Goal: Information Seeking & Learning: Compare options

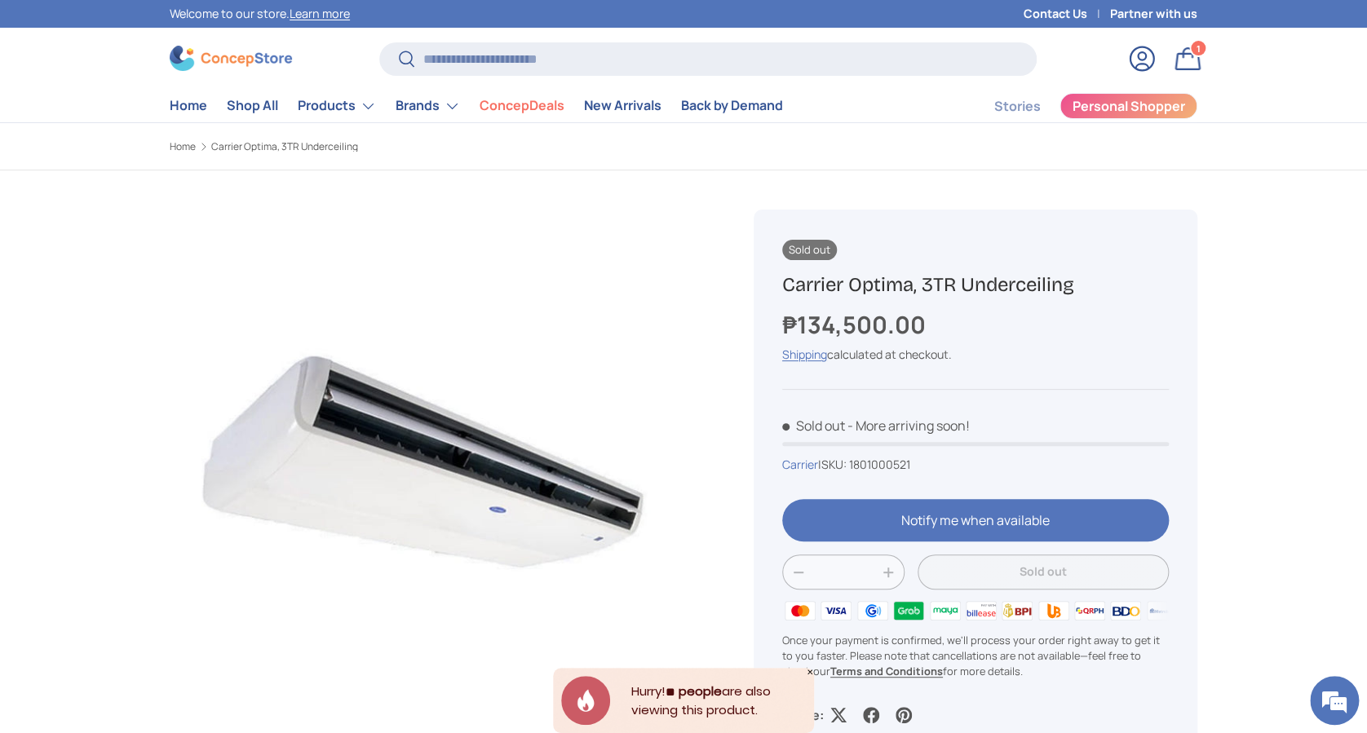
scroll to position [3911, 6667]
type input "*"
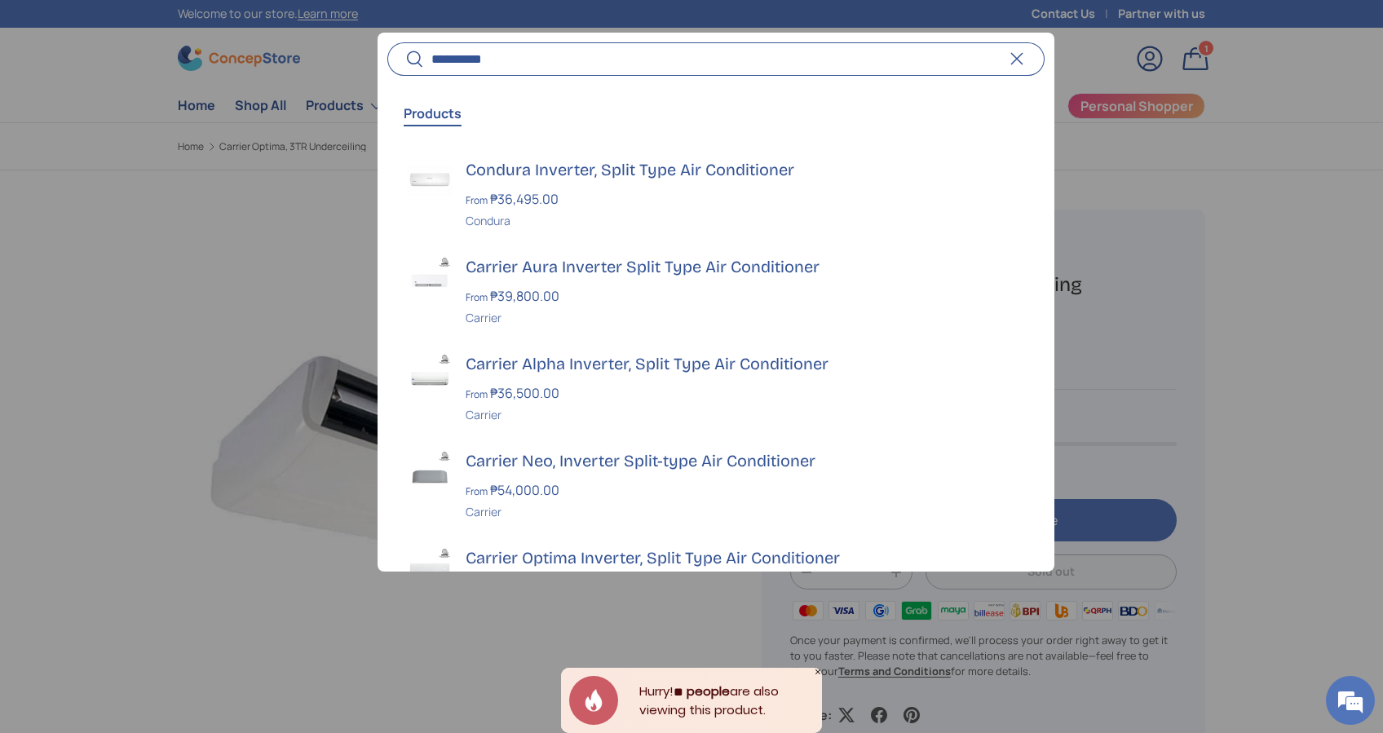
type input "**********"
click at [387, 41] on button "Search" at bounding box center [405, 60] width 37 height 38
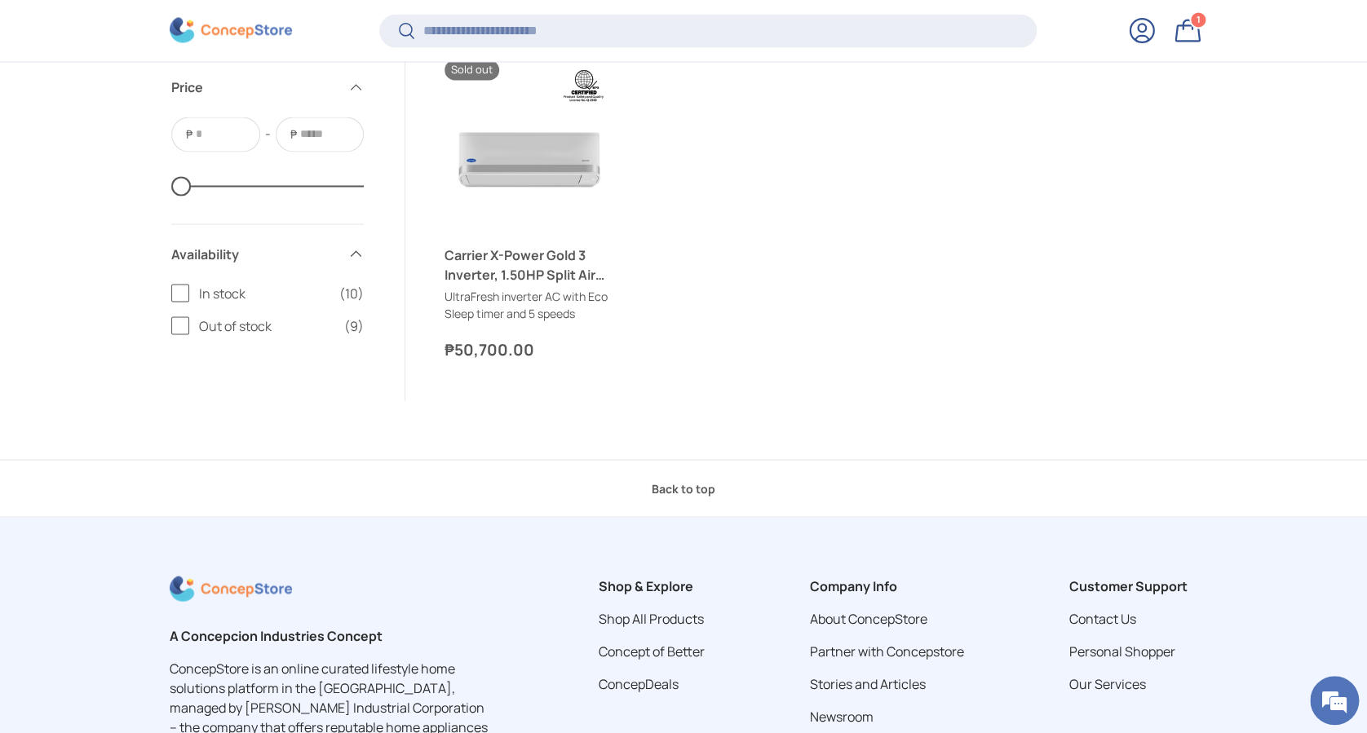
scroll to position [1380, 0]
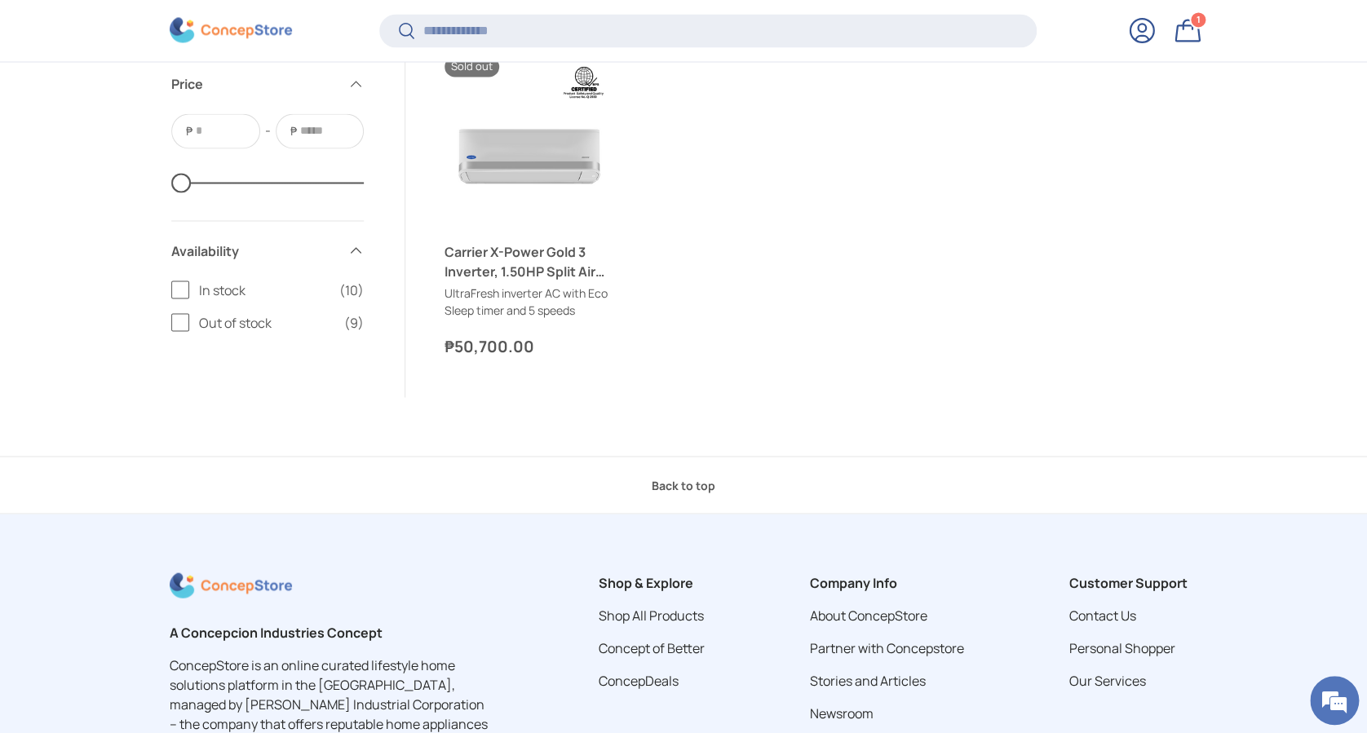
click at [196, 290] on label "In stock (10)" at bounding box center [267, 290] width 192 height 20
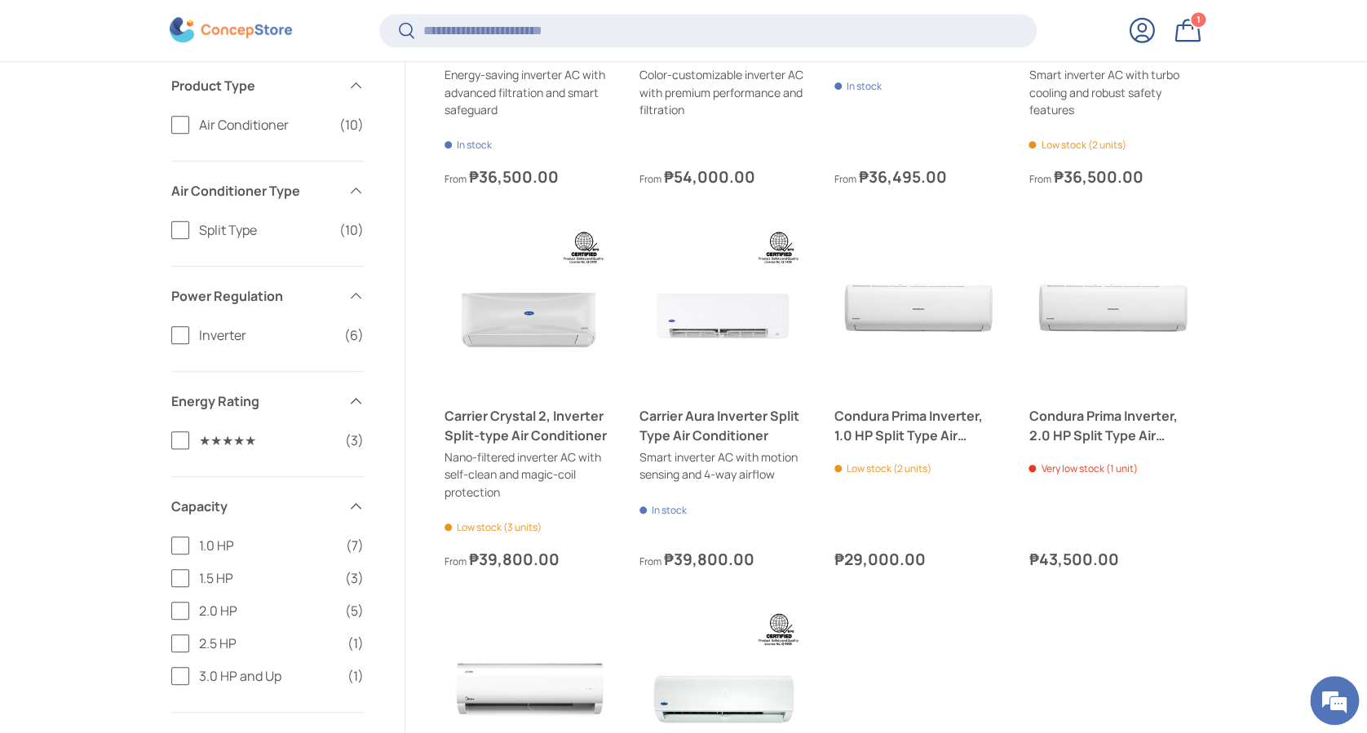
scroll to position [468, 0]
click at [233, 609] on span "2.0 HP" at bounding box center [267, 610] width 136 height 20
click at [225, 643] on span "2.5 HP" at bounding box center [268, 643] width 139 height 20
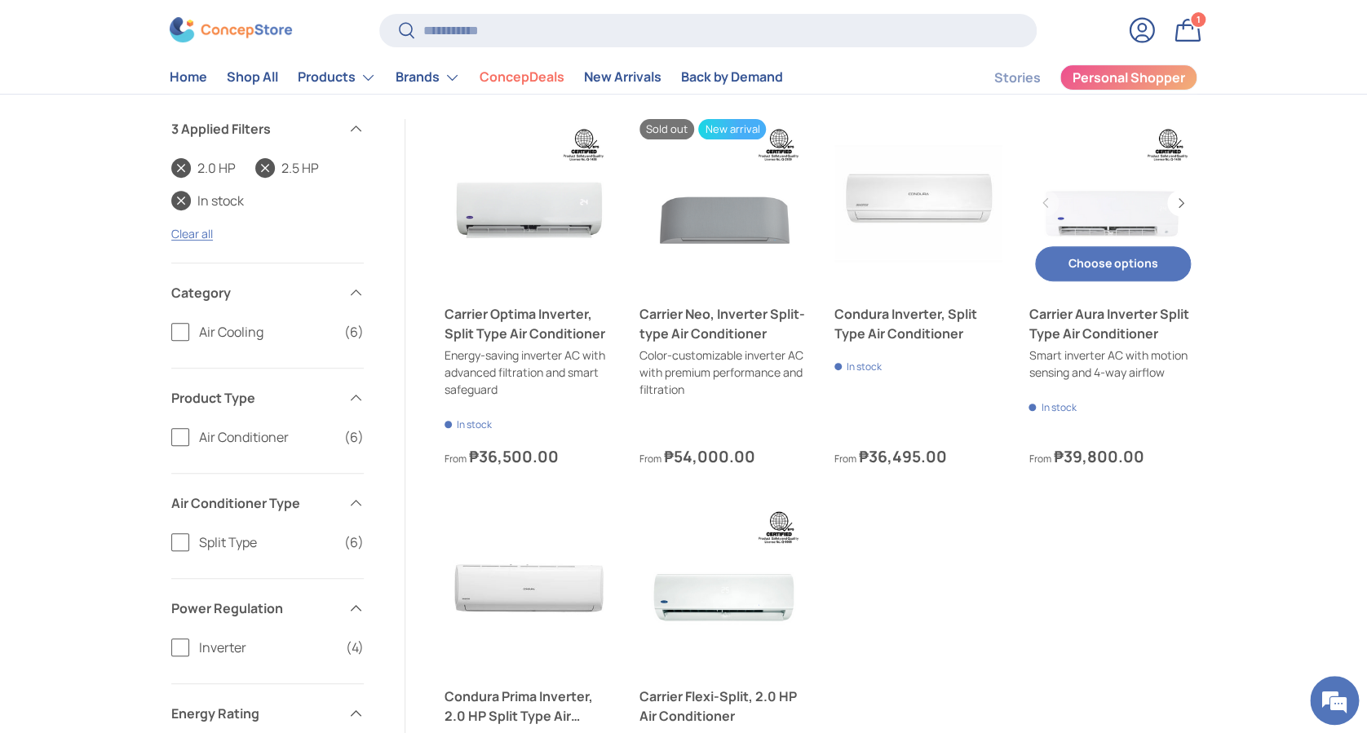
scroll to position [174, 0]
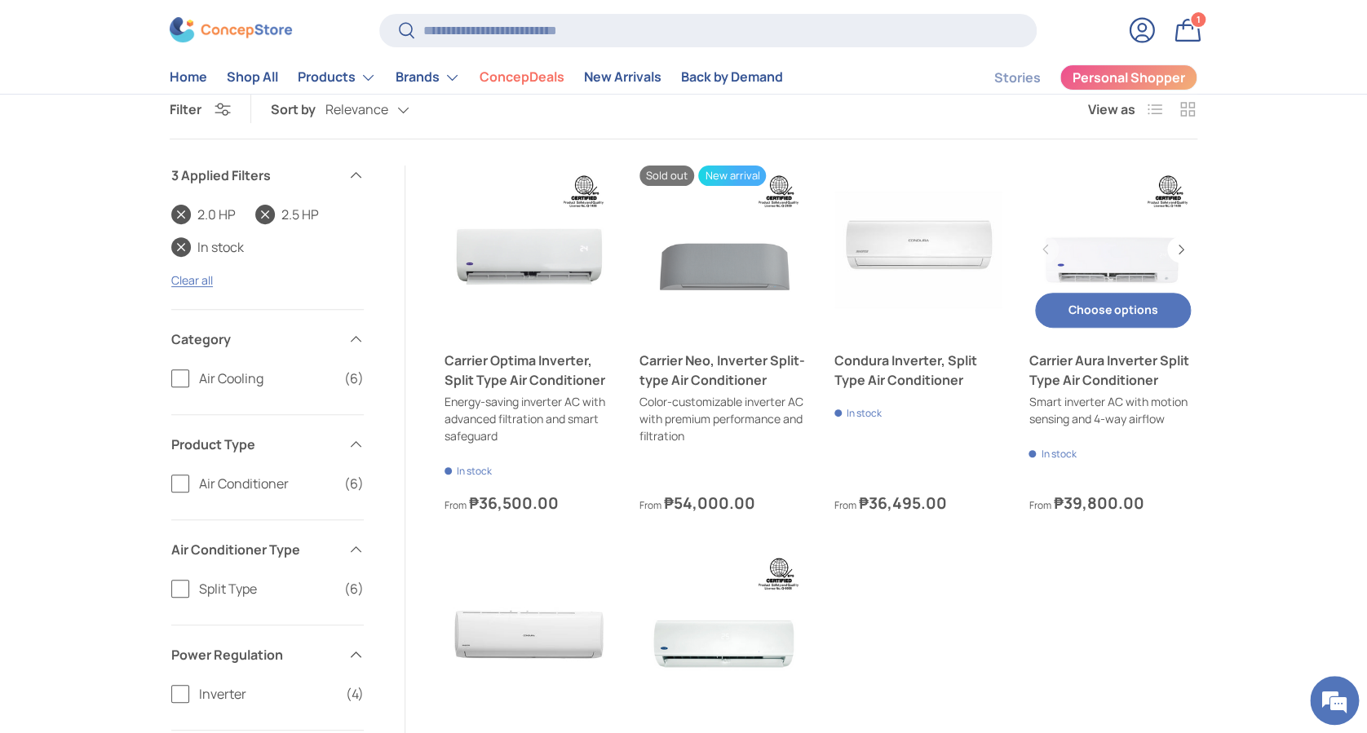
click at [1115, 254] on link "Carrier Aura Inverter Split Type Air Conditioner" at bounding box center [1112, 250] width 169 height 169
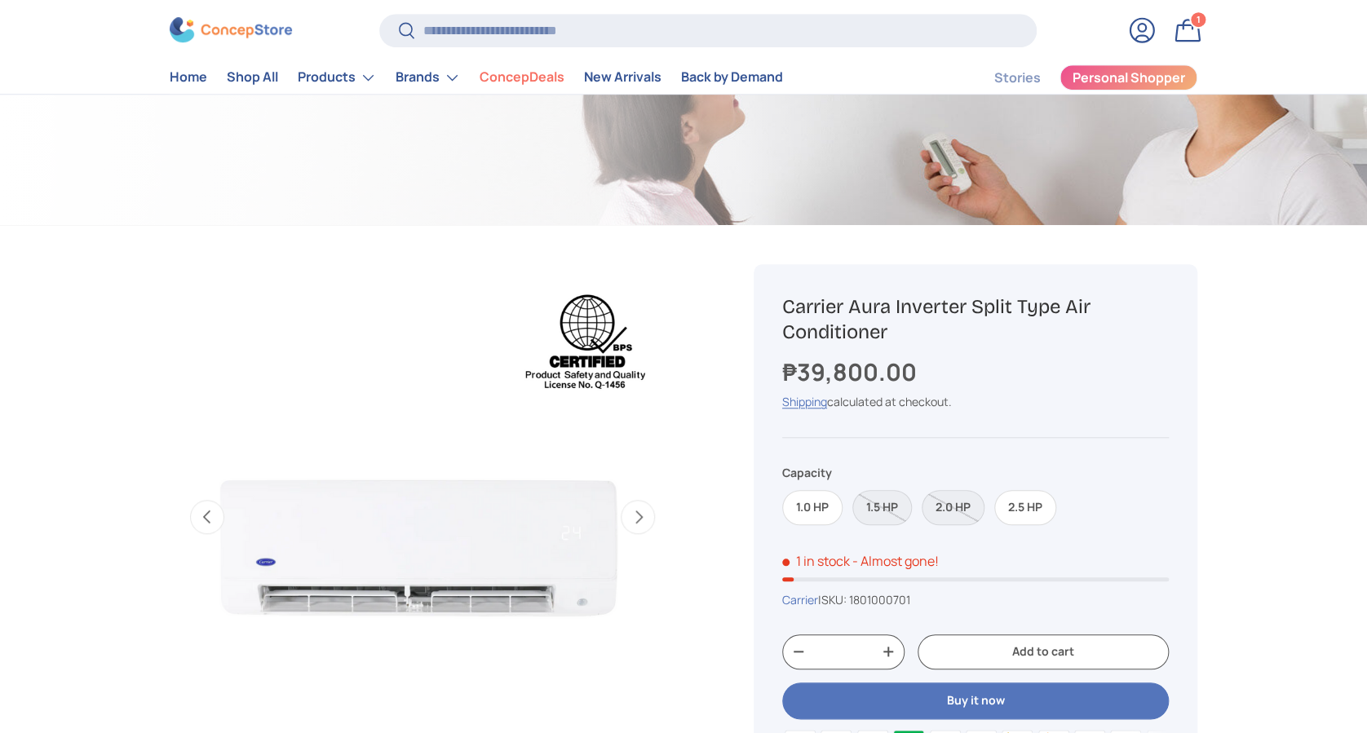
scroll to position [0, 514]
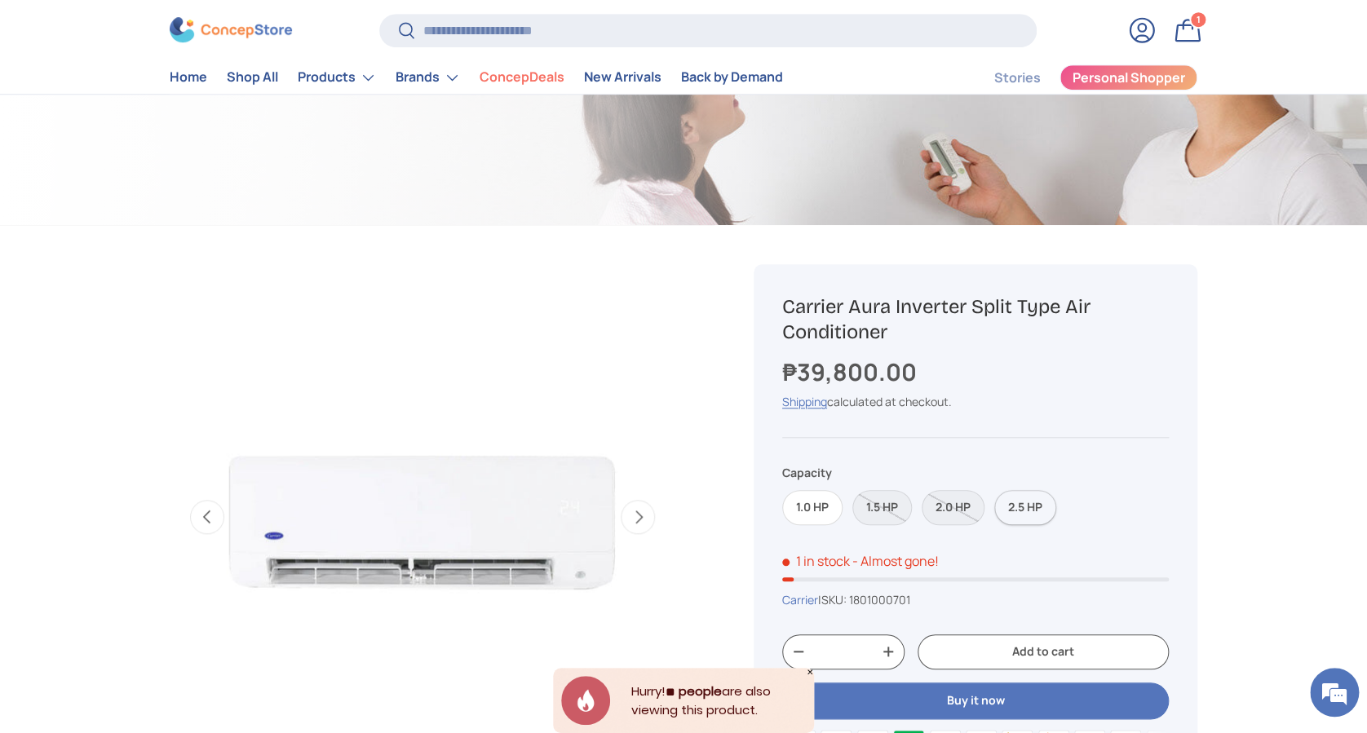
click at [1016, 514] on label "2.5 HP" at bounding box center [1025, 507] width 62 height 35
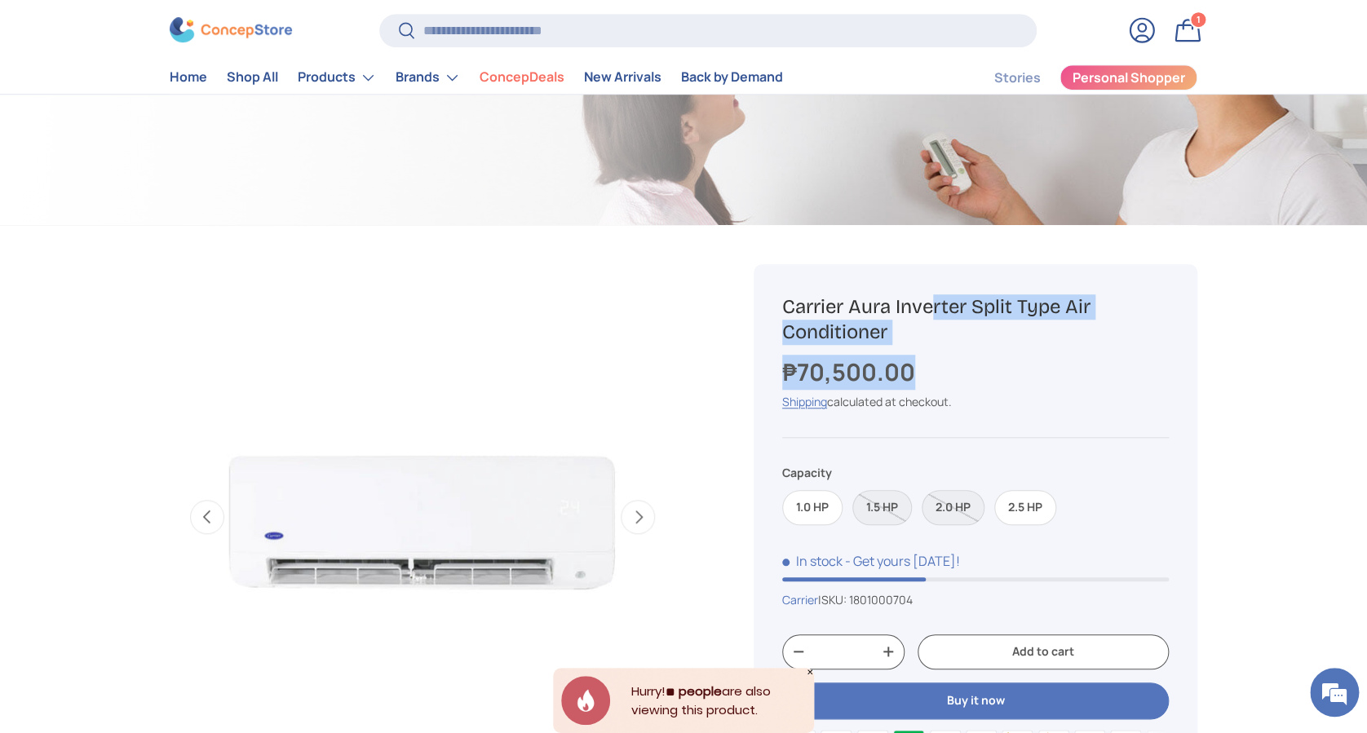
drag, startPoint x: 899, startPoint y: 365, endPoint x: 766, endPoint y: 295, distance: 150.3
click at [766, 295] on div "Sold out Sold out Carrier Aura Inverter Split Type Air Conditioner ₱70,500.00 U…" at bounding box center [975, 573] width 444 height 619
copy div "Carrier Aura Inverter Split Type Air Conditioner ₱70,500.00"
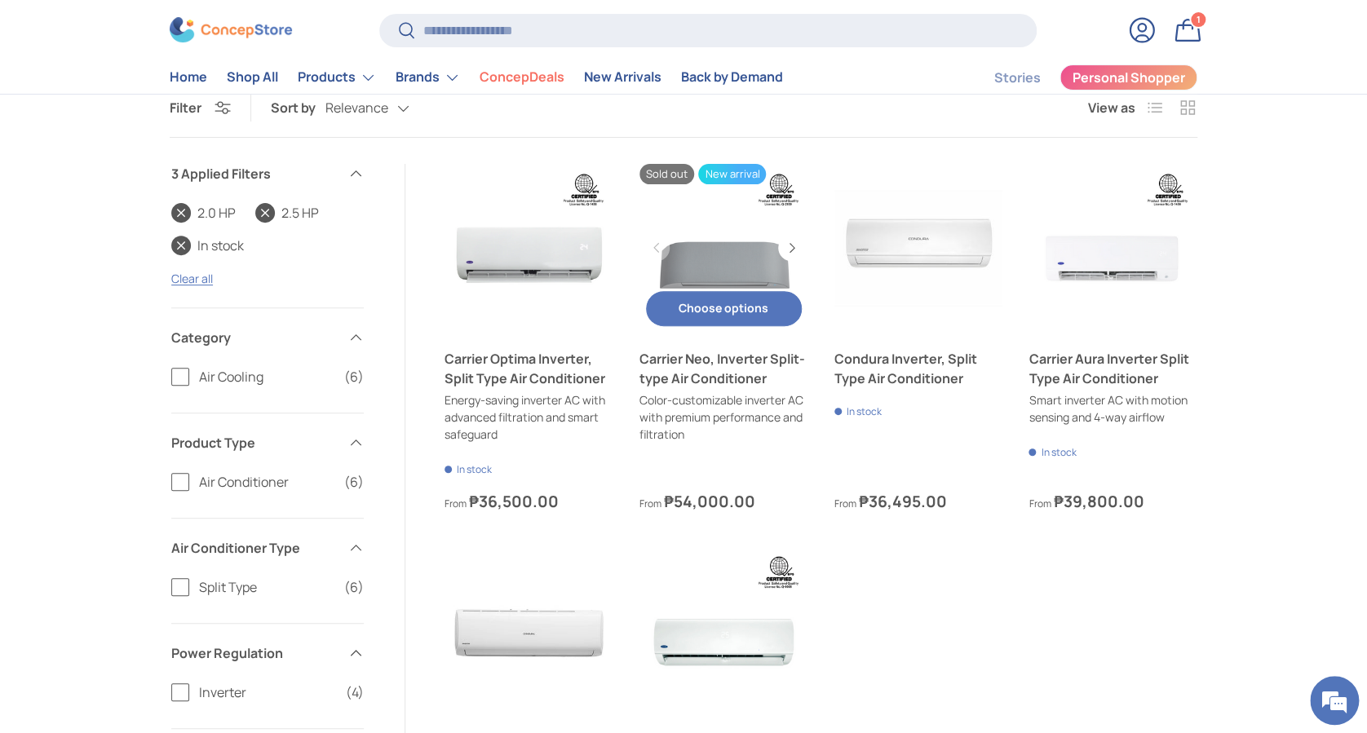
scroll to position [174, 0]
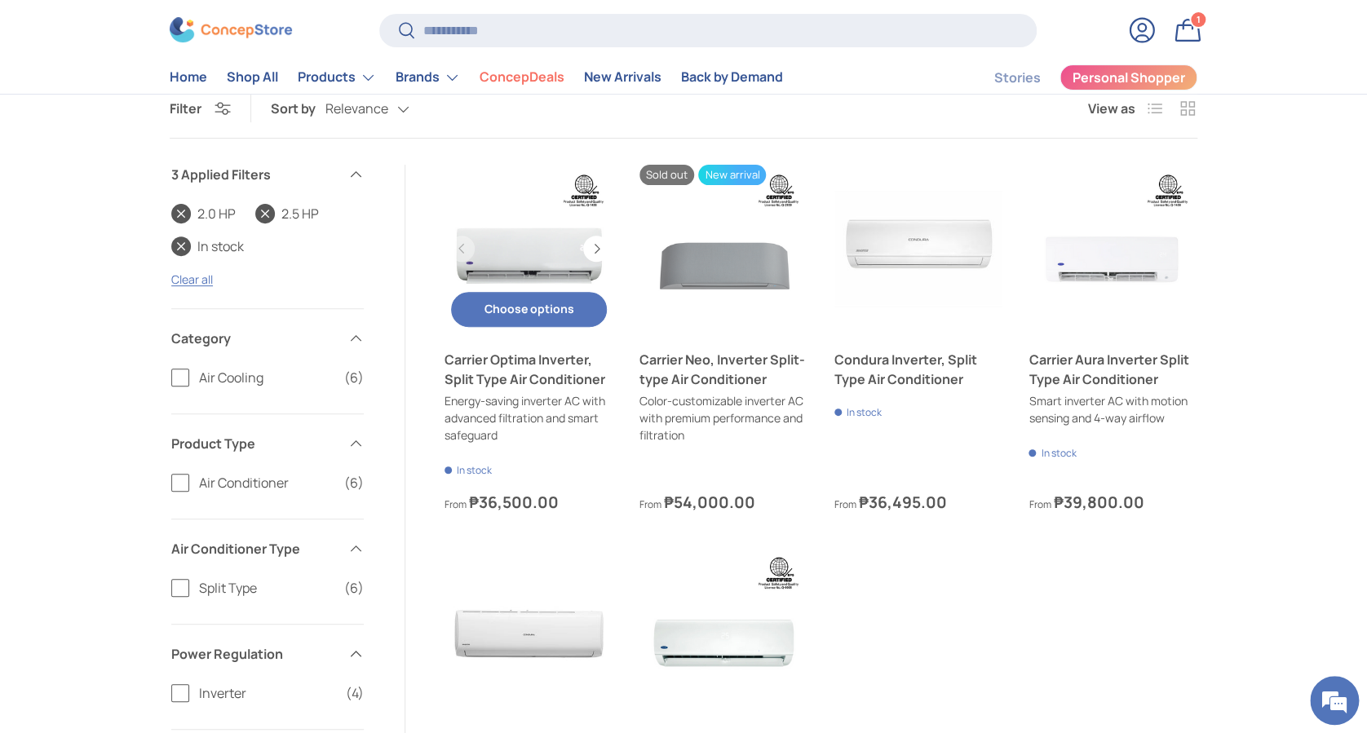
click at [526, 242] on link "Carrier Optima Inverter, Split Type Air Conditioner" at bounding box center [528, 249] width 169 height 169
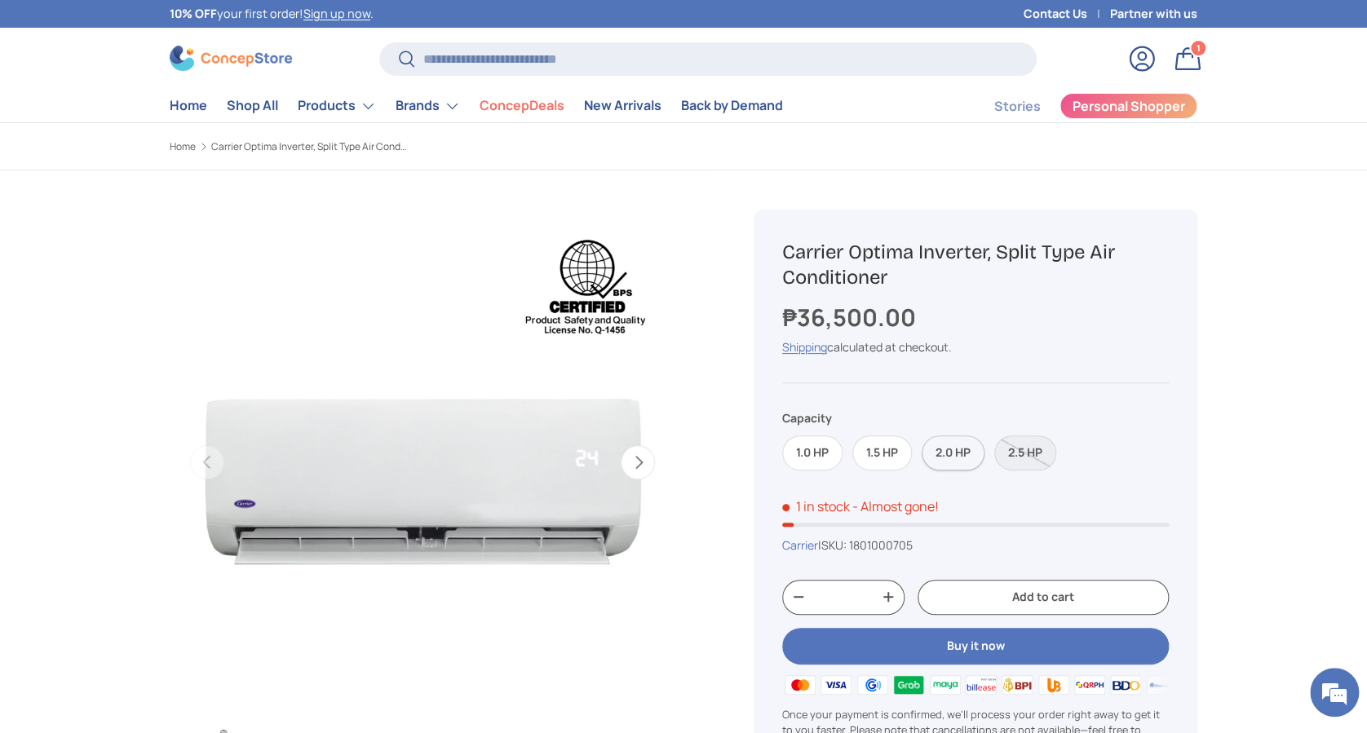
click at [938, 461] on label "2.0 HP" at bounding box center [952, 452] width 63 height 35
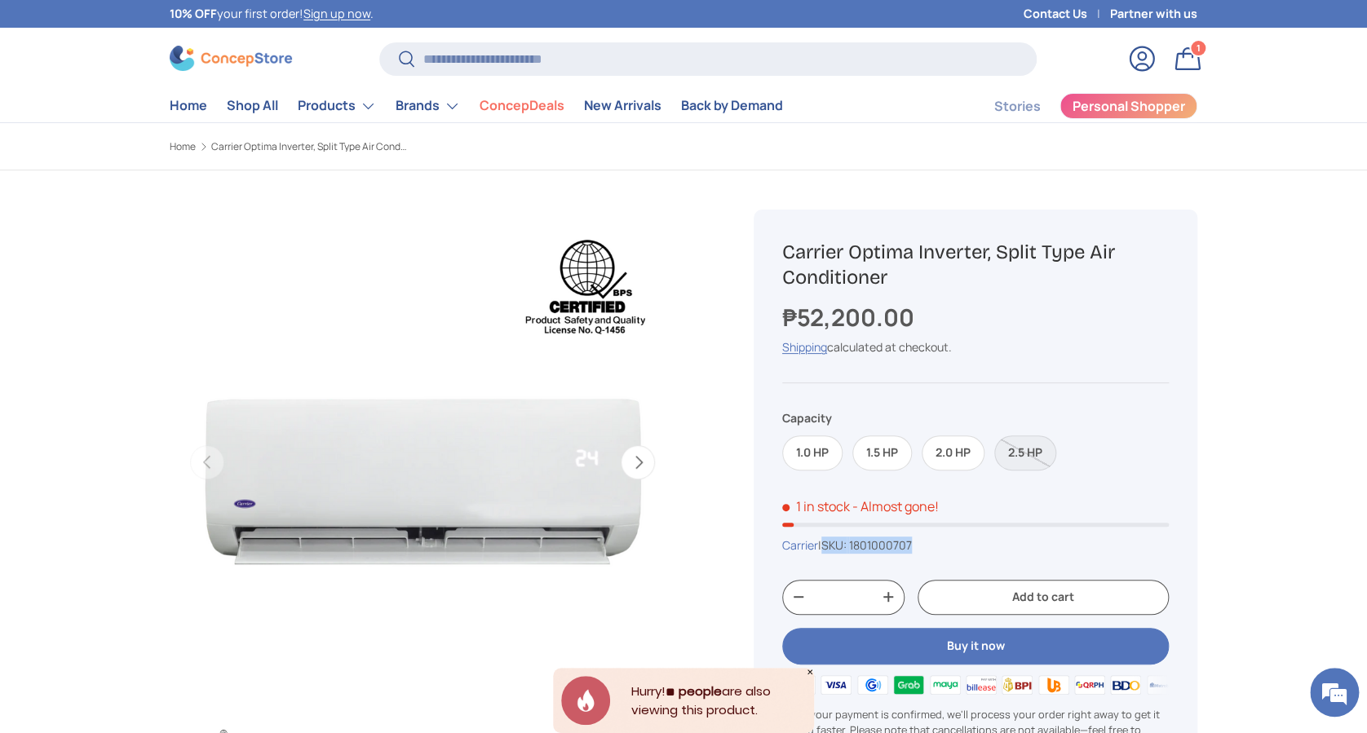
drag, startPoint x: 937, startPoint y: 551, endPoint x: 832, endPoint y: 547, distance: 105.3
click at [832, 547] on div "Carrier | SKU: 1801000707" at bounding box center [975, 545] width 386 height 17
copy span "SKU: 1801000707"
drag, startPoint x: 887, startPoint y: 285, endPoint x: 780, endPoint y: 256, distance: 110.8
click at [780, 256] on div "Sold out Carrier Optima Inverter, Split Type Air Conditioner ₱52,200.00 Unit pr…" at bounding box center [975, 519] width 444 height 619
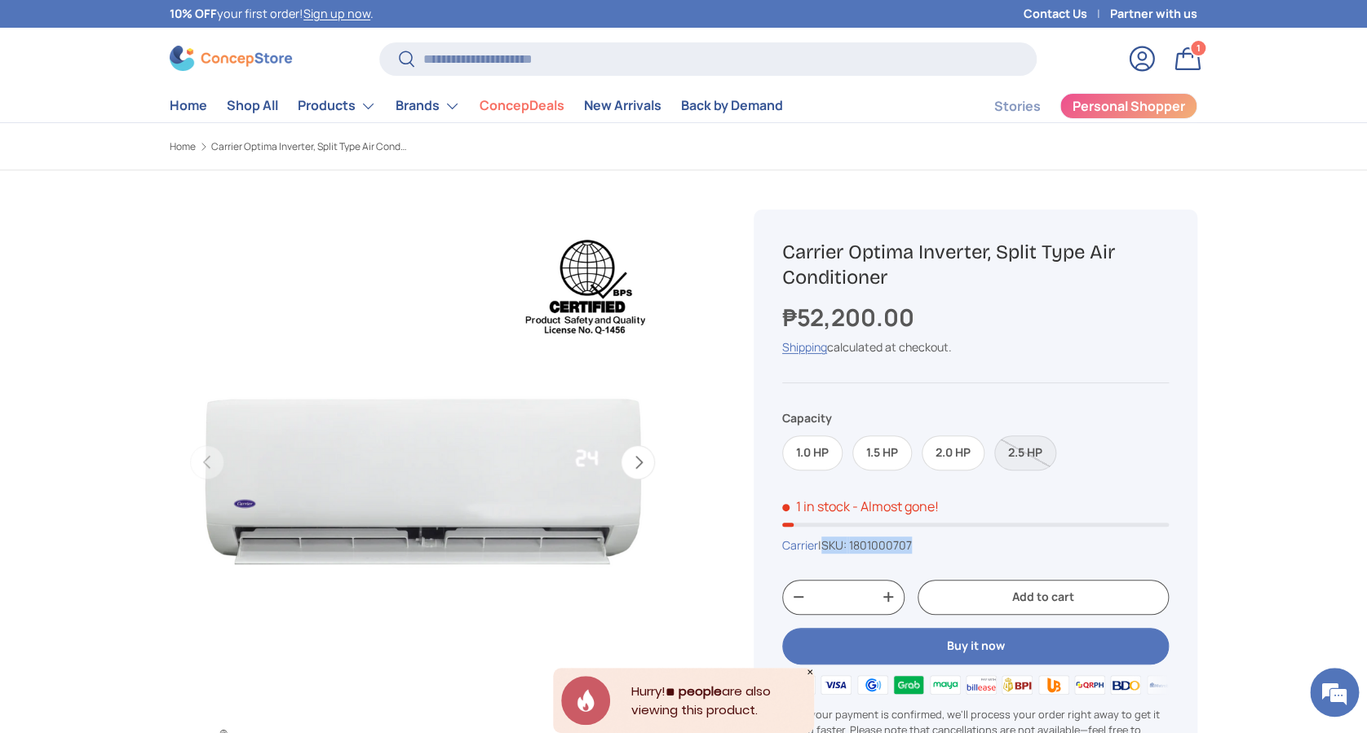
copy h1 "Carrier Optima Inverter, Split Type Air Conditioner"
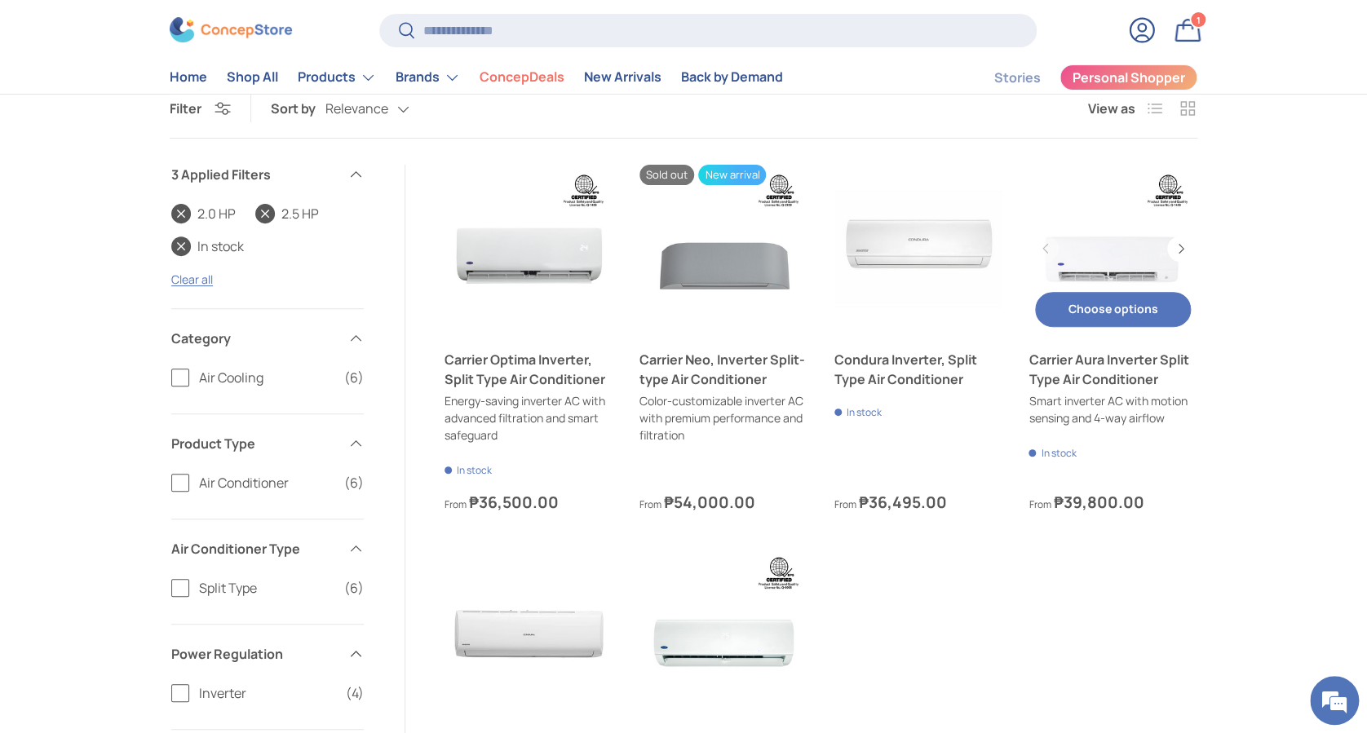
click at [1089, 254] on link "Carrier Aura Inverter Split Type Air Conditioner" at bounding box center [1112, 249] width 169 height 169
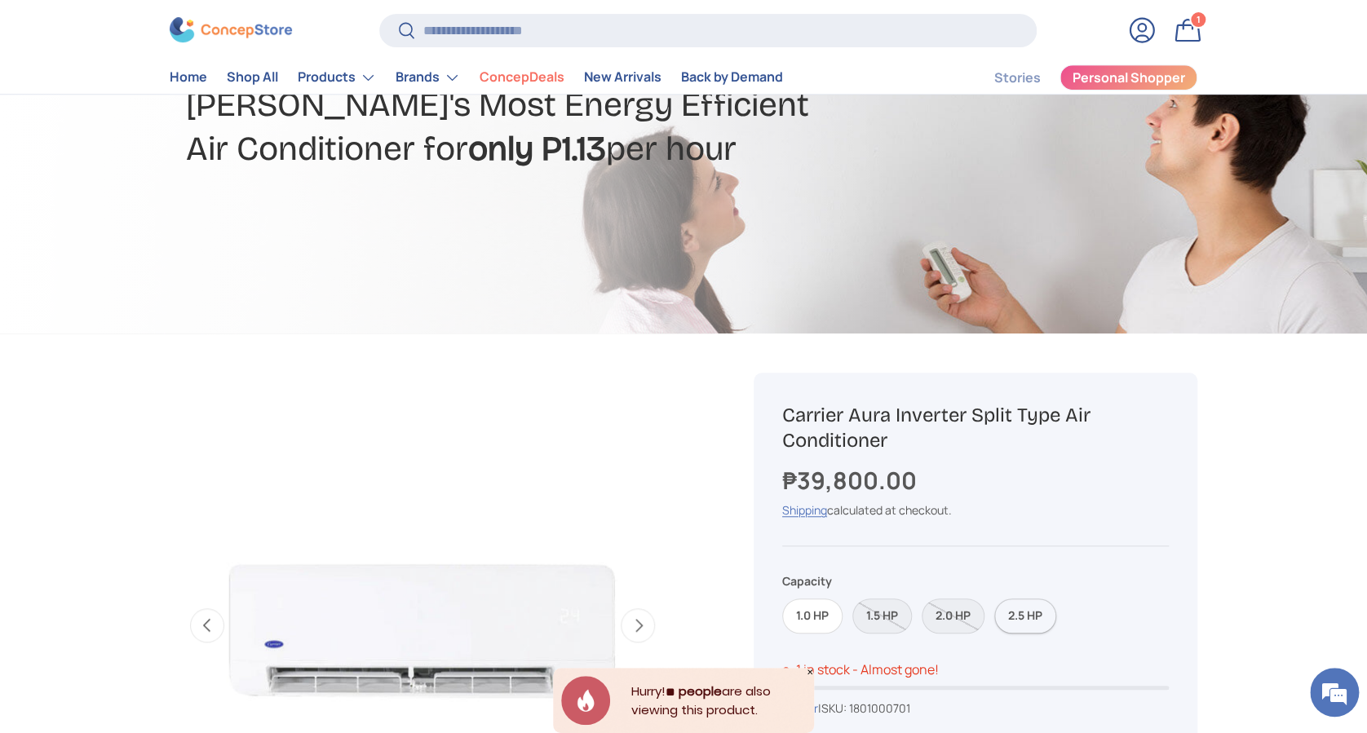
click at [1017, 613] on label "2.5 HP" at bounding box center [1025, 616] width 62 height 35
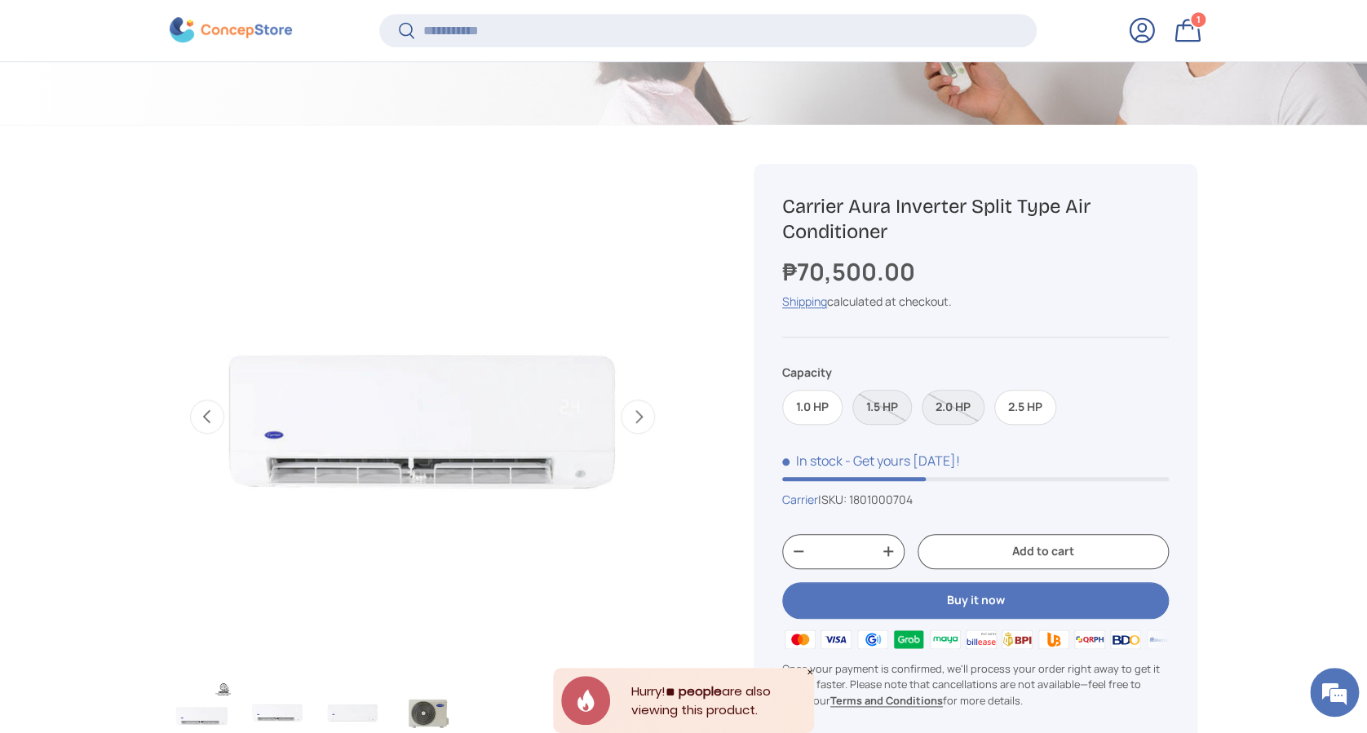
scroll to position [540, 0]
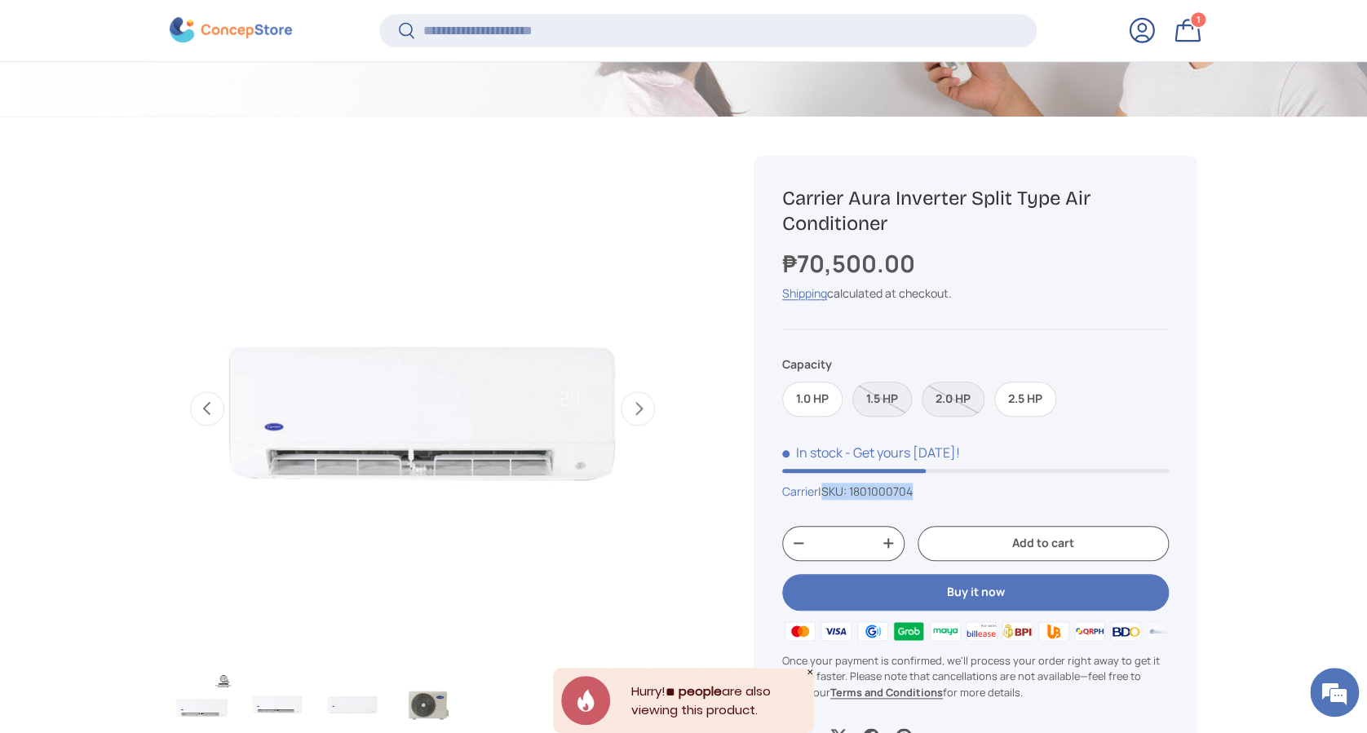
drag, startPoint x: 928, startPoint y: 492, endPoint x: 831, endPoint y: 495, distance: 97.1
click at [831, 495] on div "Carrier | SKU: 1801000704" at bounding box center [975, 491] width 386 height 17
copy span "SKU: 1801000704"
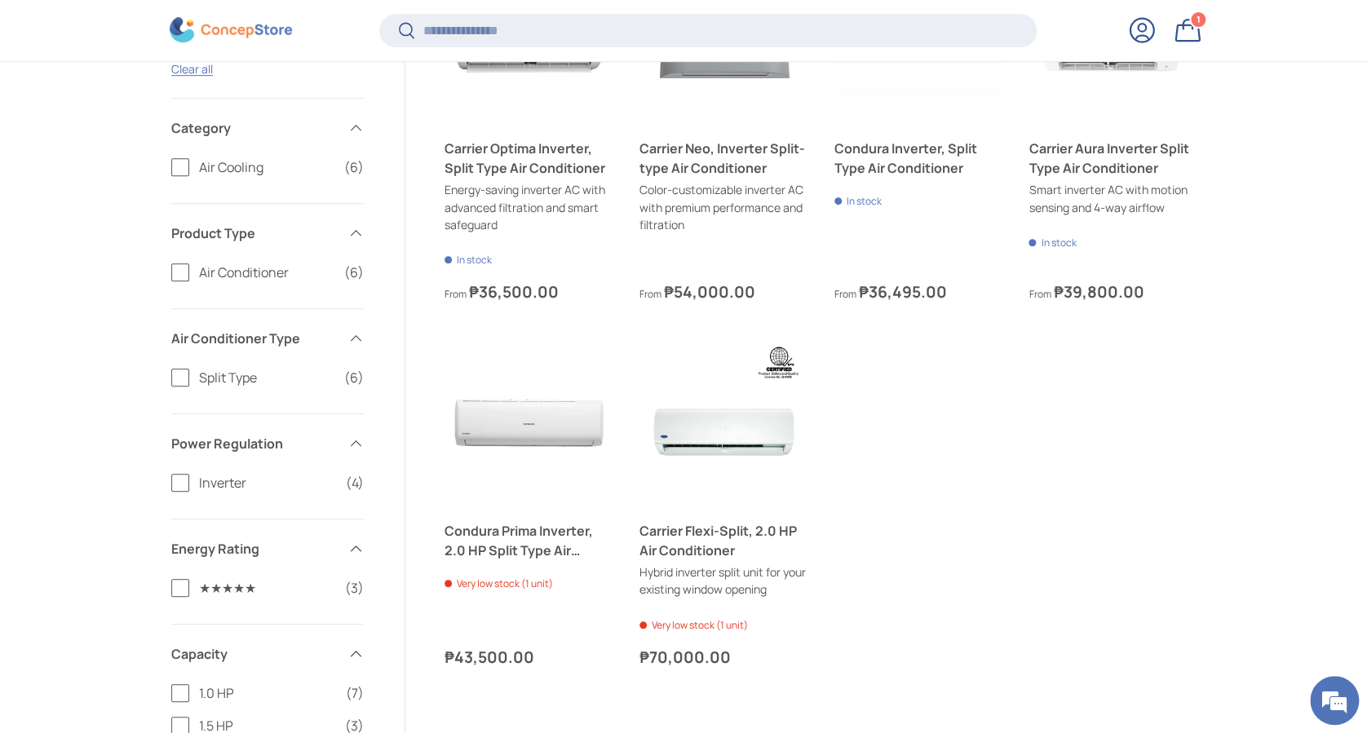
scroll to position [359, 0]
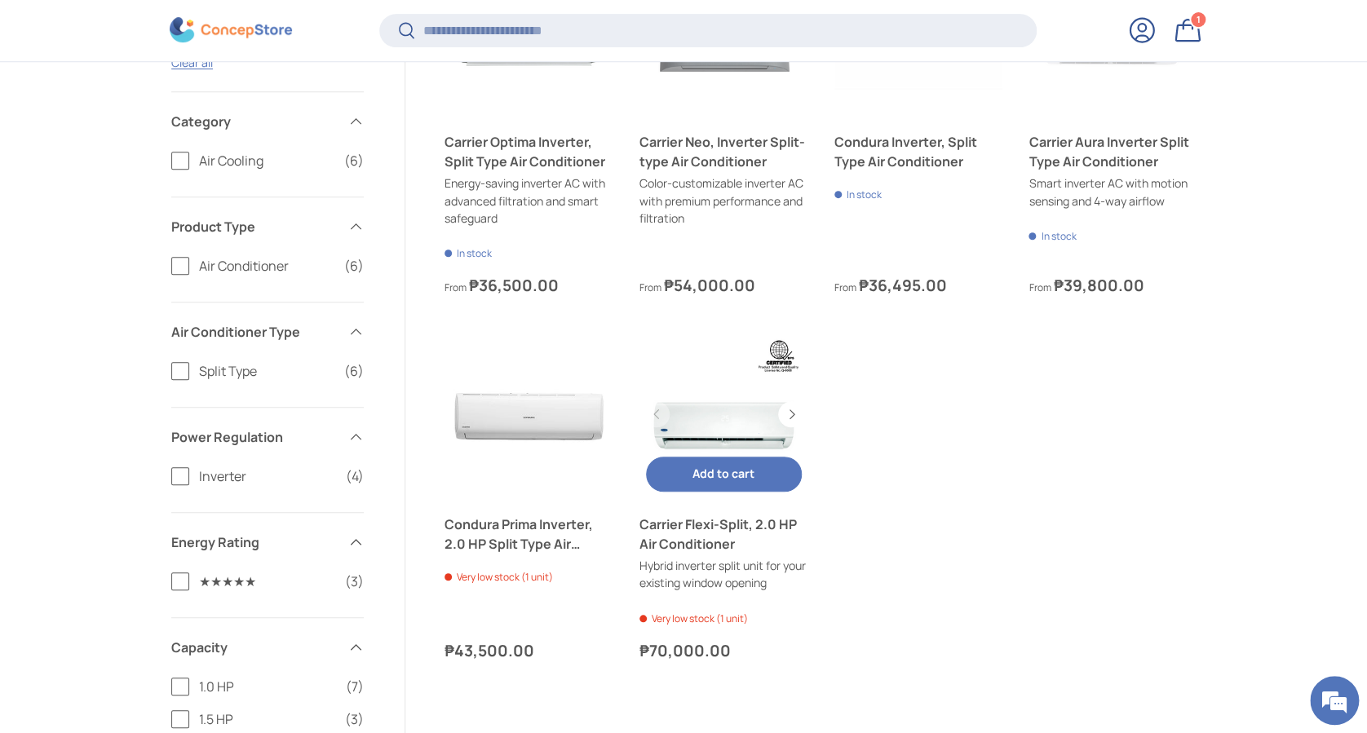
click at [712, 405] on link "Carrier Flexi-Split, 2.0 HP Air Conditioner" at bounding box center [723, 414] width 169 height 169
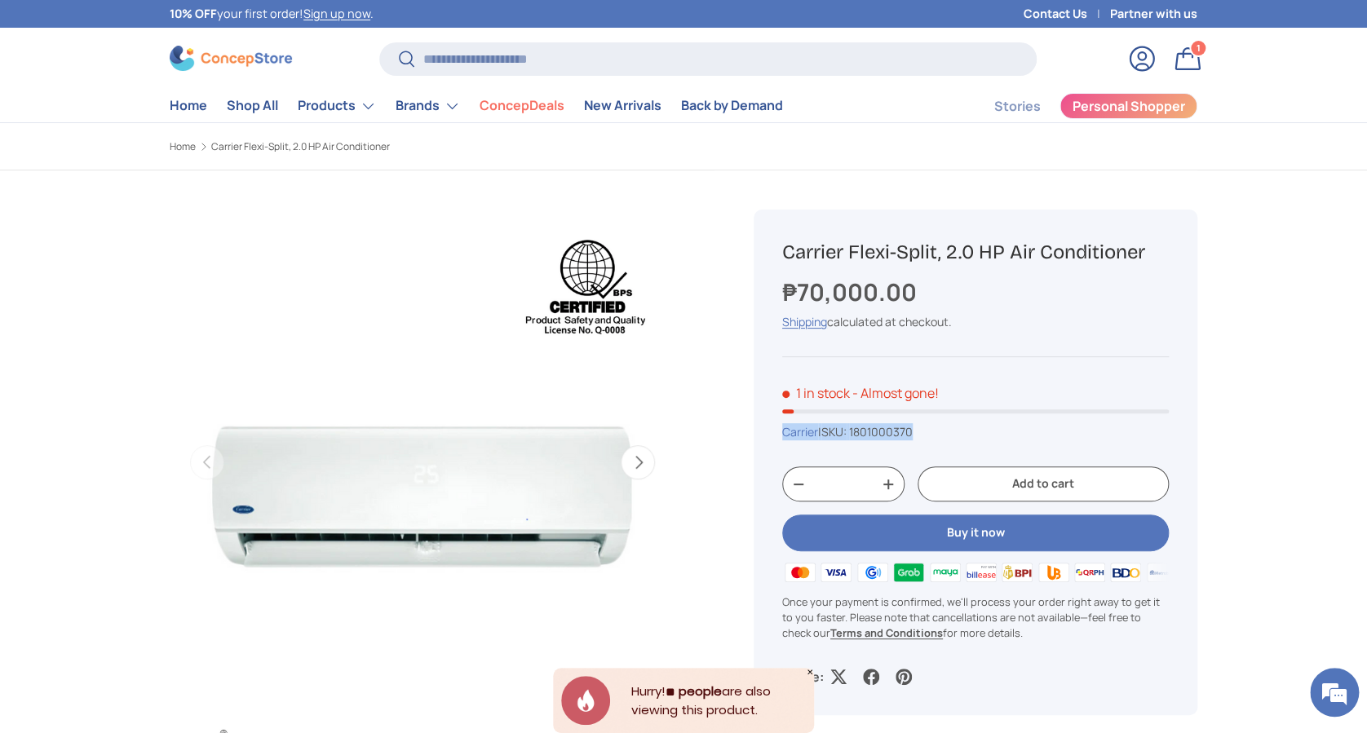
drag, startPoint x: 841, startPoint y: 435, endPoint x: 769, endPoint y: 433, distance: 72.6
click at [769, 433] on div "Carrier Flexi-Split, 2.0 HP Air Conditioner ₱70,000.00 Unit price / Unavailable…" at bounding box center [975, 463] width 444 height 506
drag, startPoint x: 1194, startPoint y: 257, endPoint x: 777, endPoint y: 248, distance: 416.8
click at [770, 247] on div "Carrier Flexi-Split, 2.0 HP Air Conditioner ₱70,000.00 Unit price / Unavailable…" at bounding box center [975, 463] width 444 height 506
copy h1 "Carrier Flexi-Split, 2.0 HP Air Conditioner"
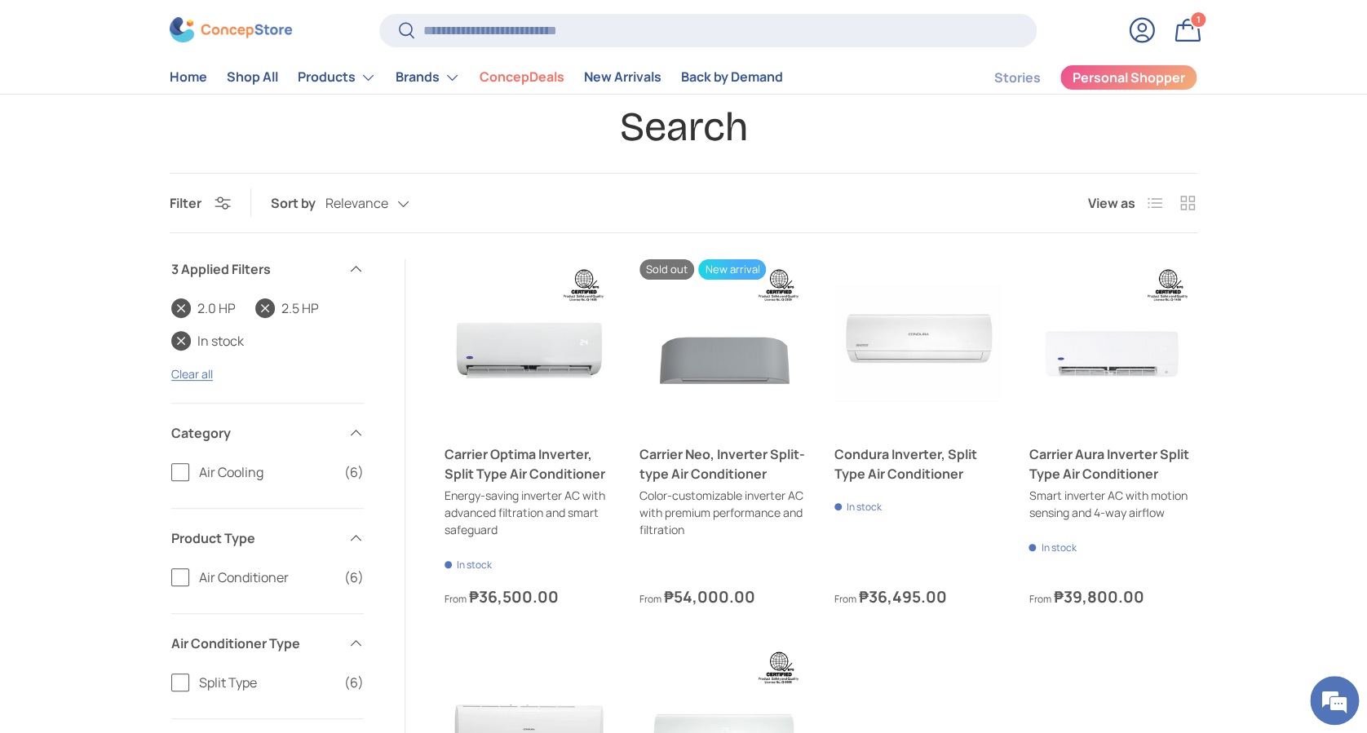
scroll to position [108, 0]
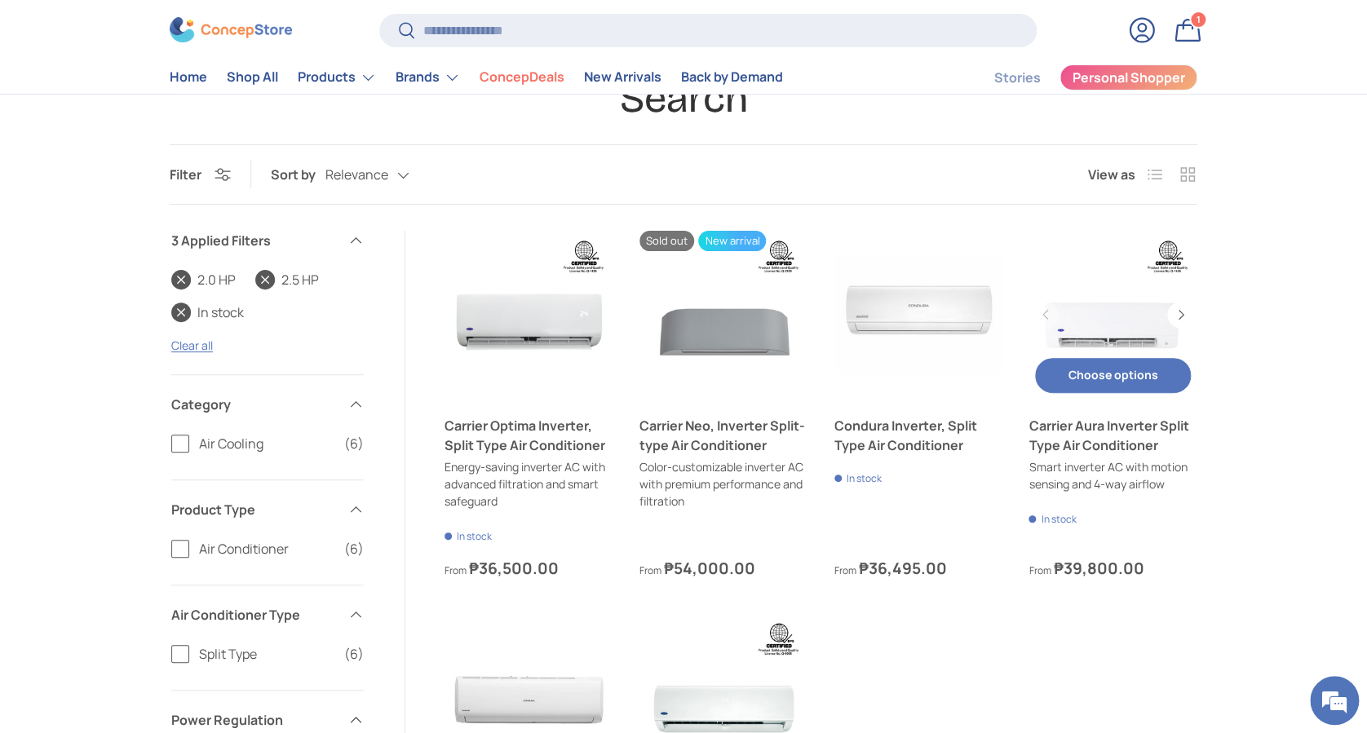
click at [1093, 322] on link "Carrier Aura Inverter Split Type Air Conditioner" at bounding box center [1112, 315] width 169 height 169
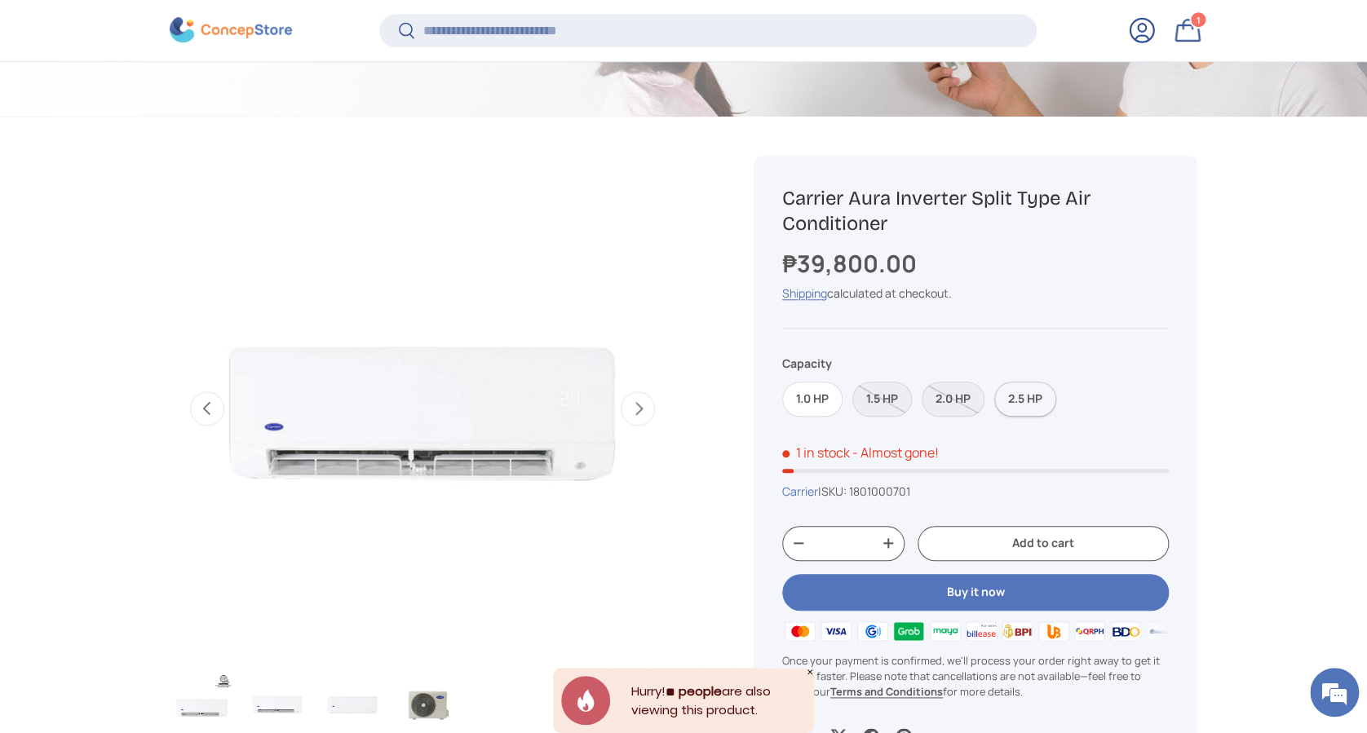
click at [1029, 400] on label "2.5 HP" at bounding box center [1025, 399] width 62 height 35
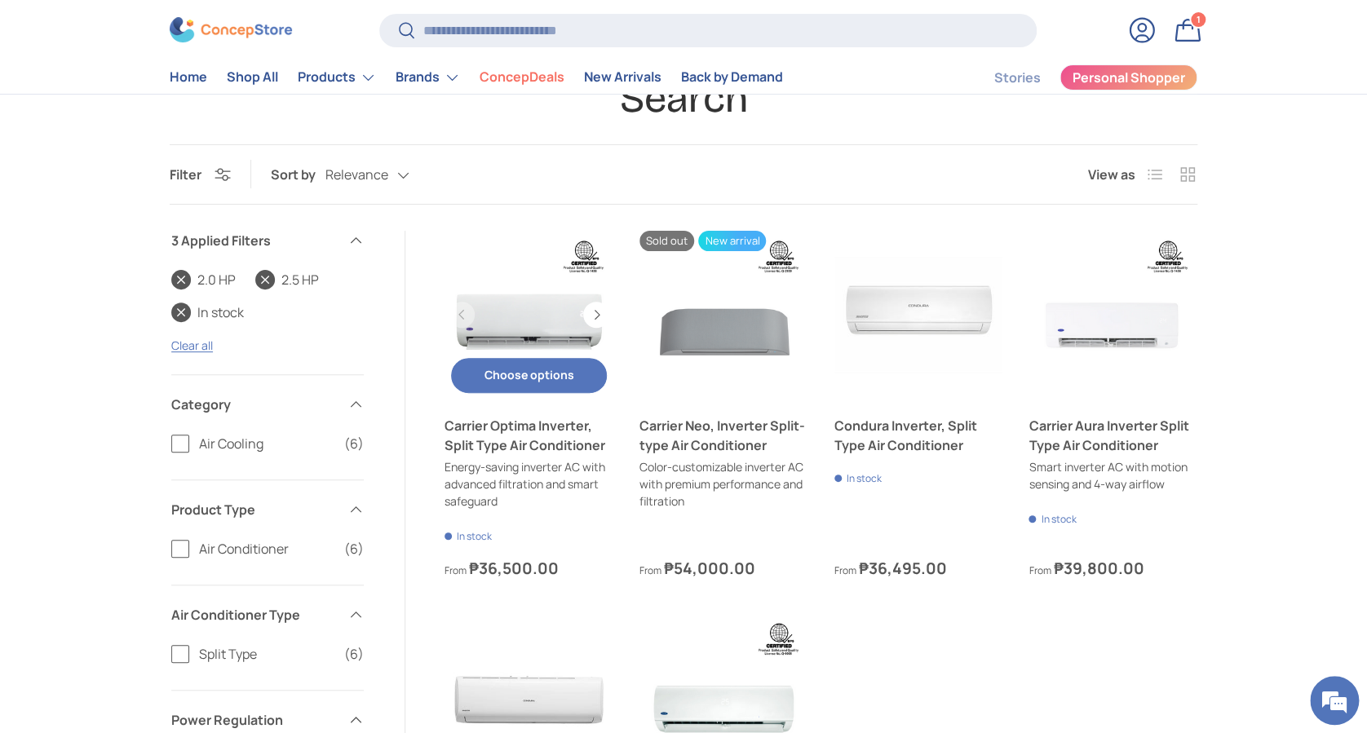
click at [528, 296] on link "Carrier Optima Inverter, Split Type Air Conditioner" at bounding box center [528, 315] width 169 height 169
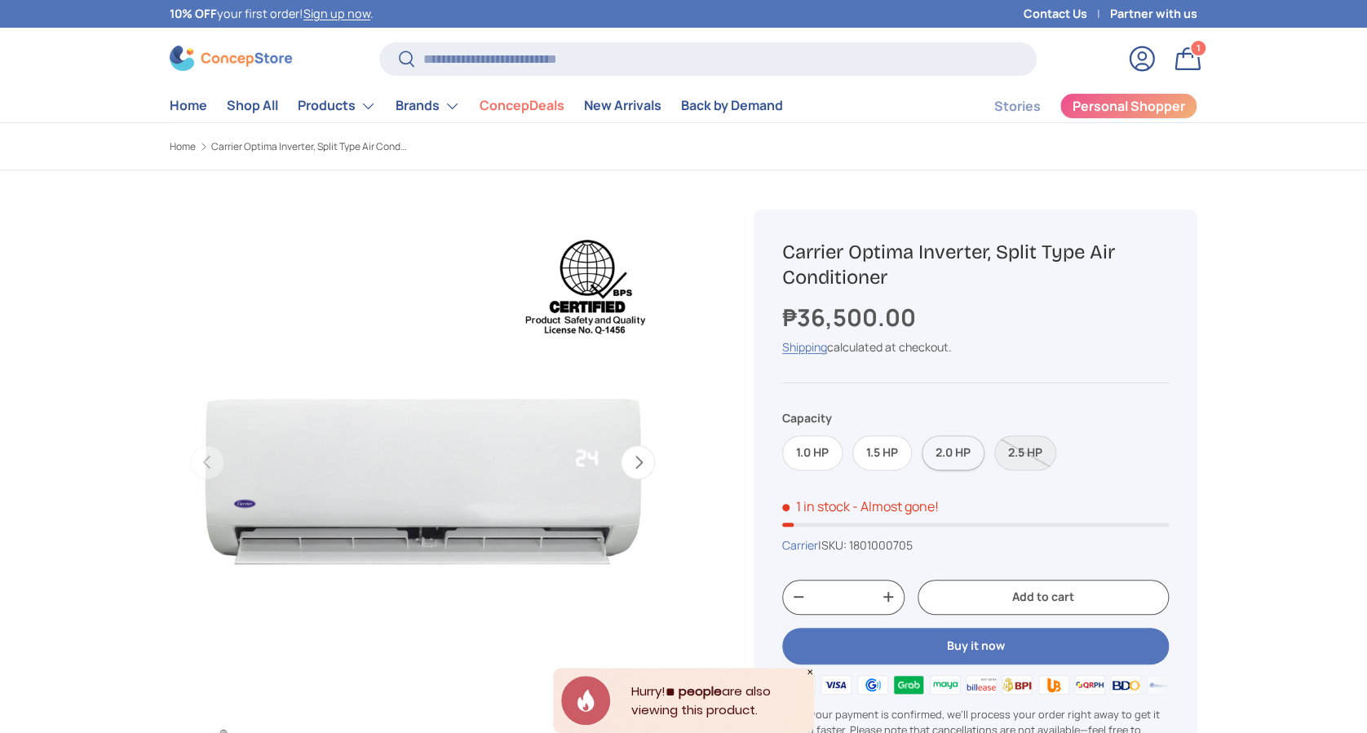
click at [951, 450] on label "2.0 HP" at bounding box center [952, 452] width 63 height 35
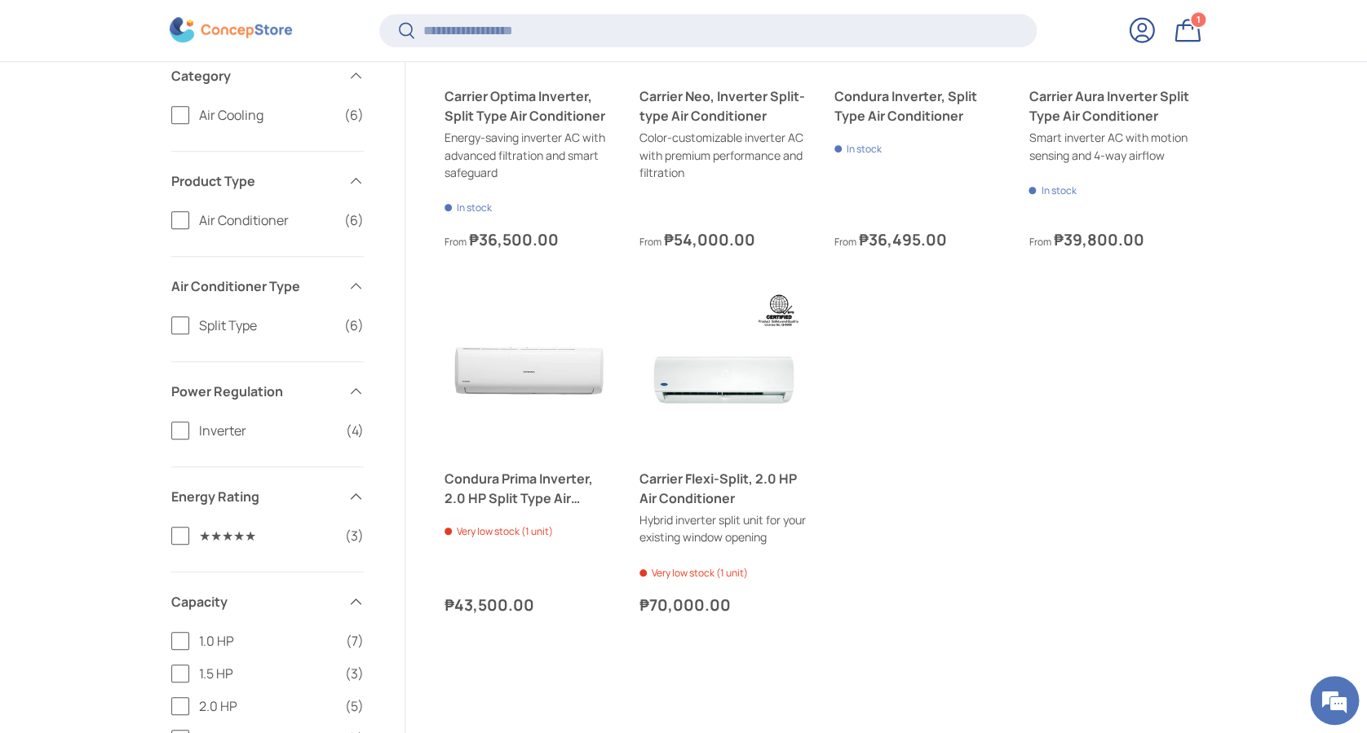
scroll to position [402, 0]
click at [724, 372] on link "Carrier Flexi-Split, 2.0 HP Air Conditioner" at bounding box center [723, 371] width 169 height 169
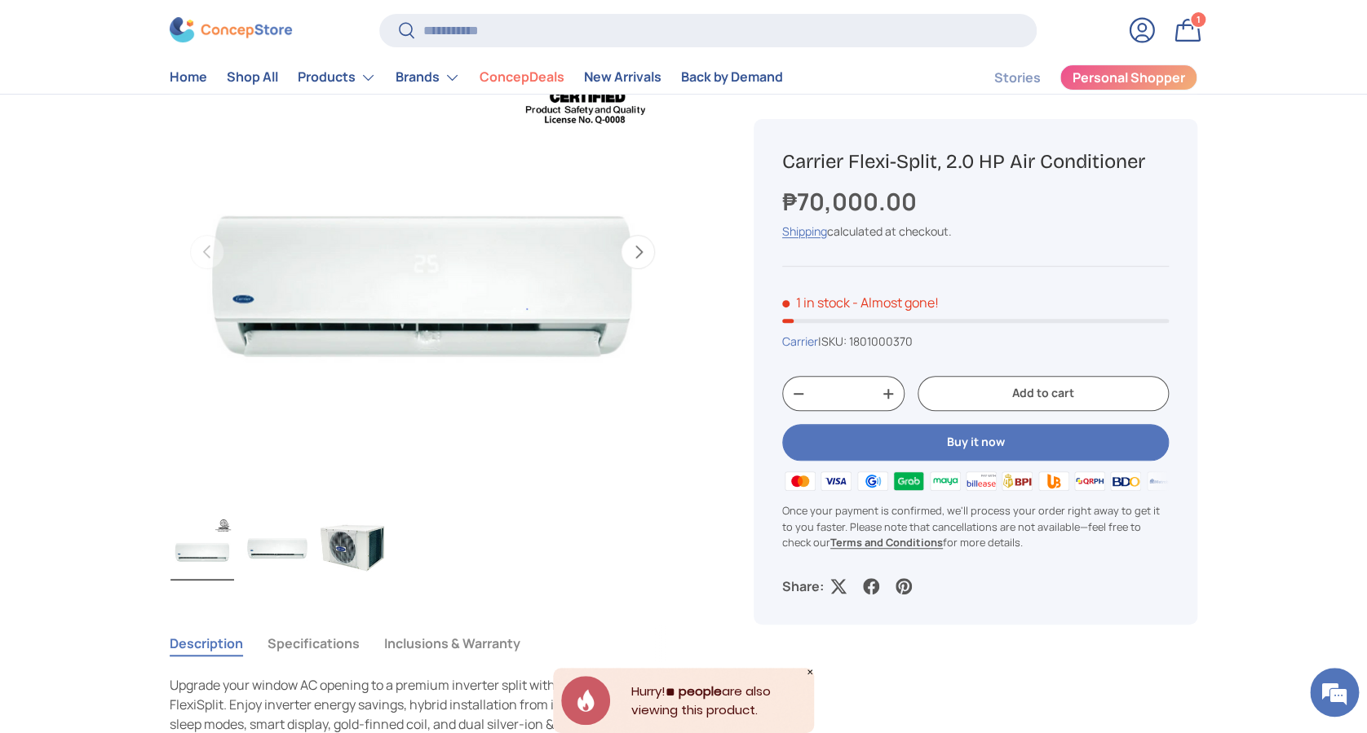
scroll to position [108, 0]
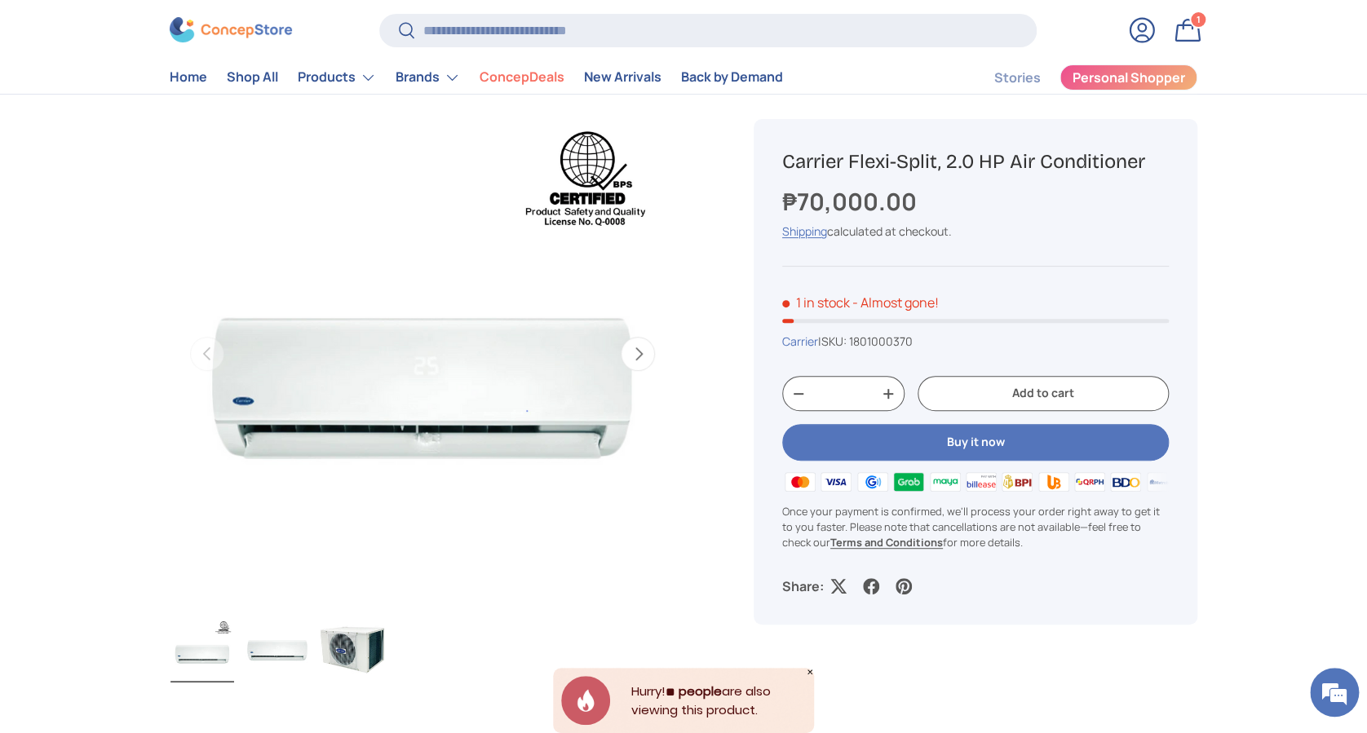
click at [807, 671] on icon "Close" at bounding box center [810, 672] width 8 height 8
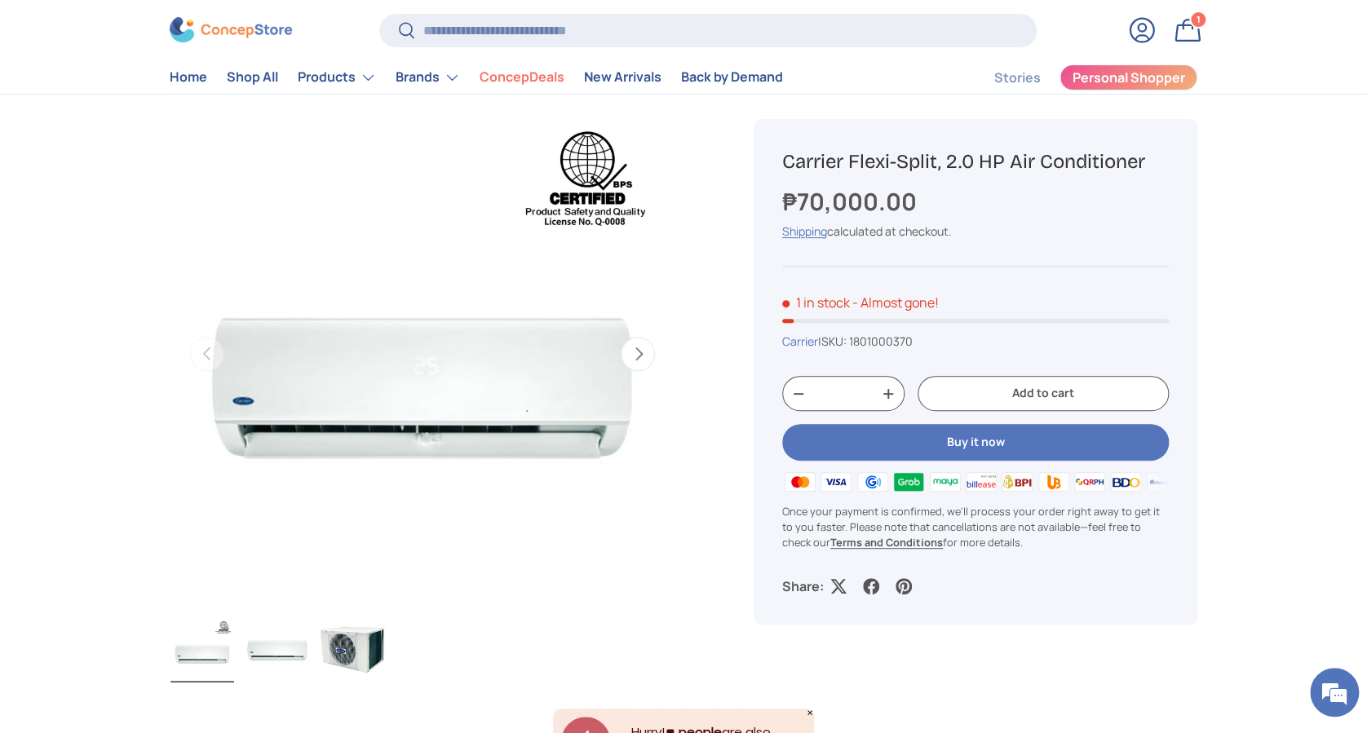
scroll to position [0, 0]
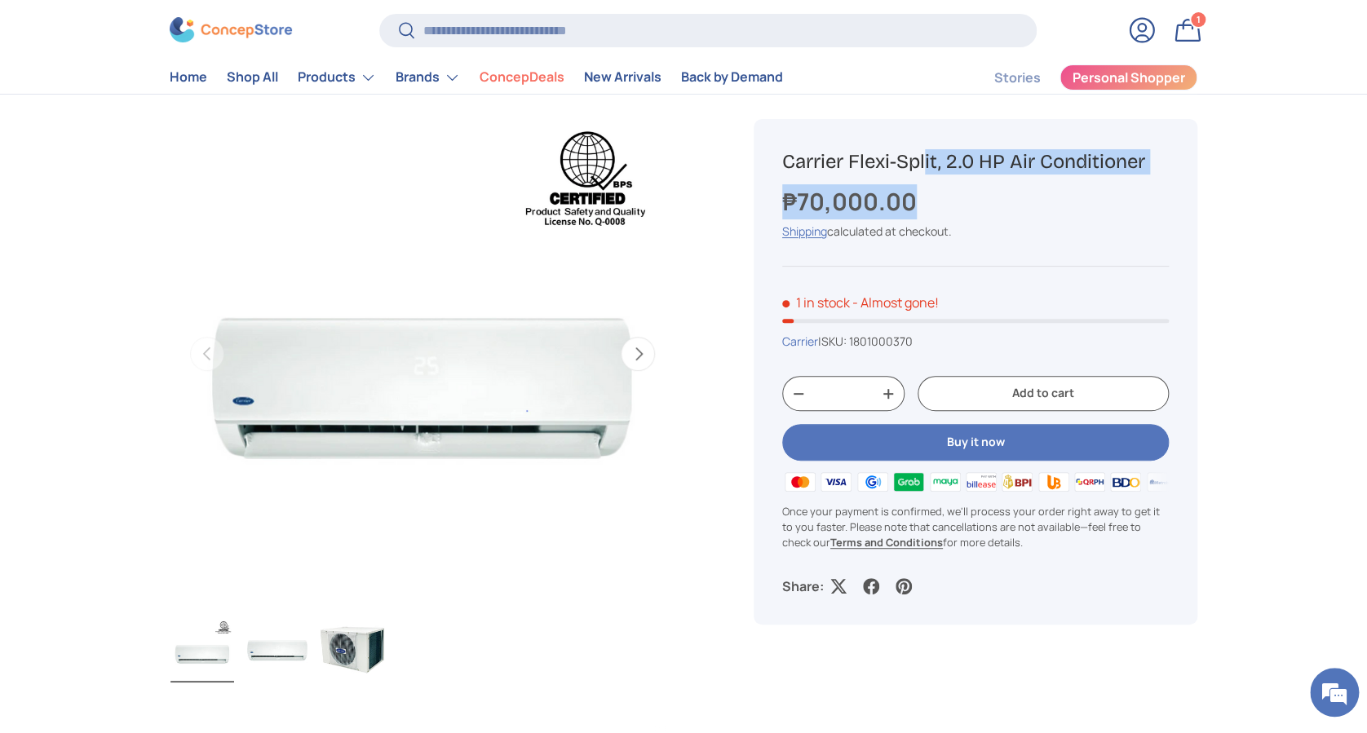
drag, startPoint x: 897, startPoint y: 194, endPoint x: 755, endPoint y: 158, distance: 146.3
click at [755, 158] on div "Carrier Flexi-Split, 2.0 HP Air Conditioner ₱70,000.00 Unit price / Unavailable…" at bounding box center [975, 372] width 444 height 506
copy div "Carrier Flexi-Split, 2.0 HP Air Conditioner ₱70,000.00"
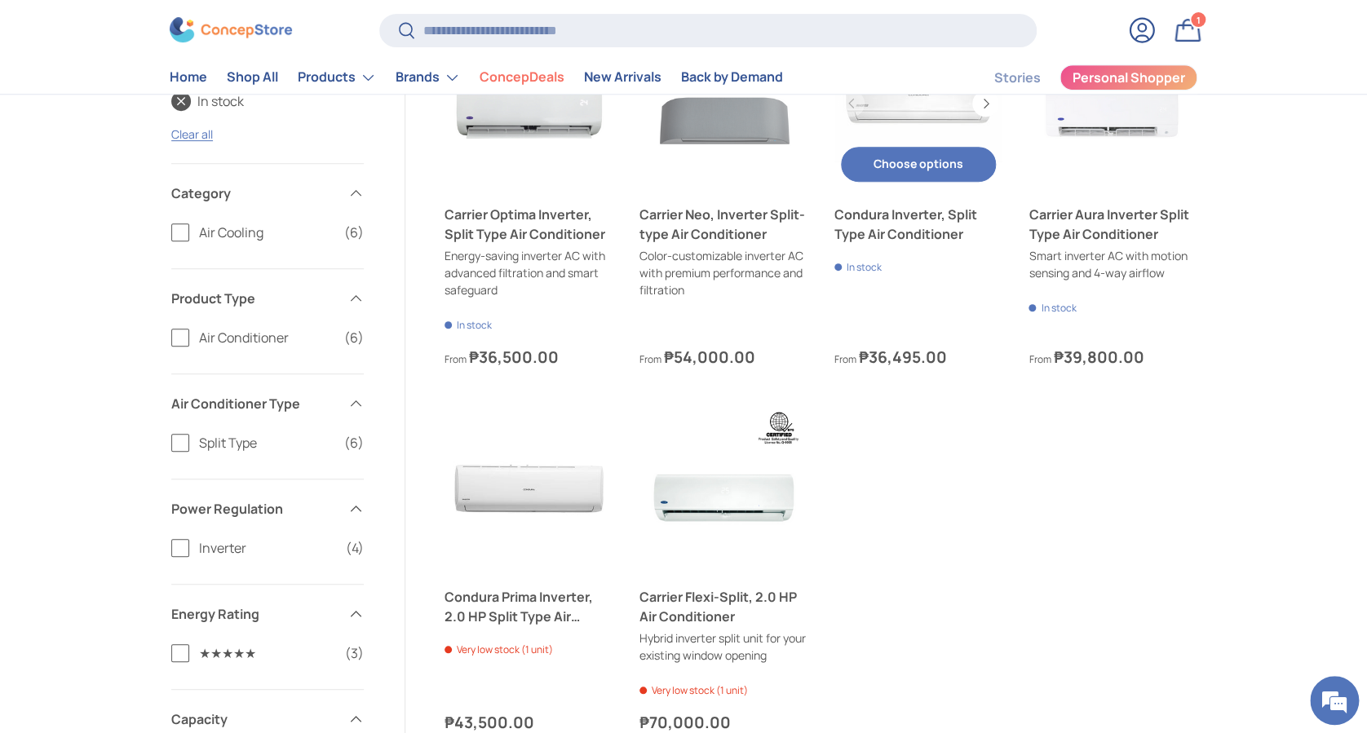
scroll to position [201, 0]
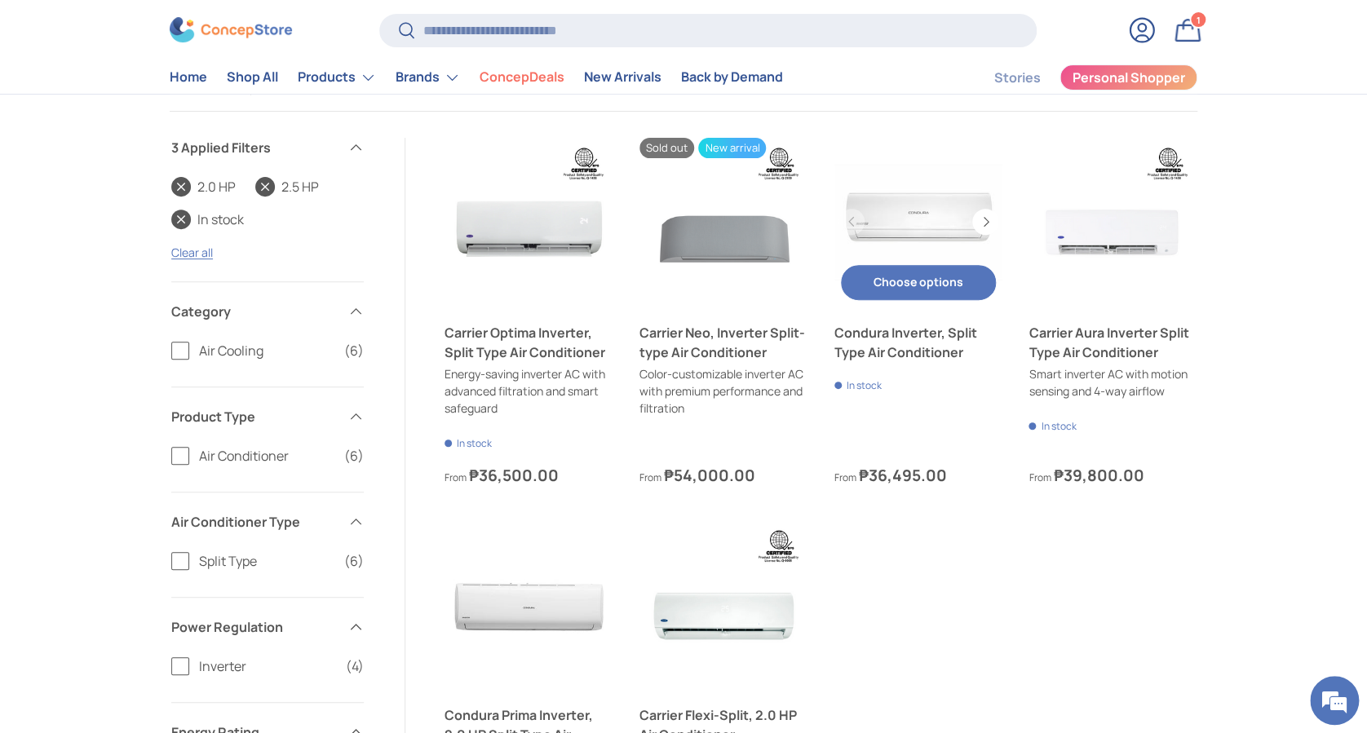
click at [913, 221] on link "Condura Inverter, Split Type Air Conditioner" at bounding box center [918, 222] width 169 height 169
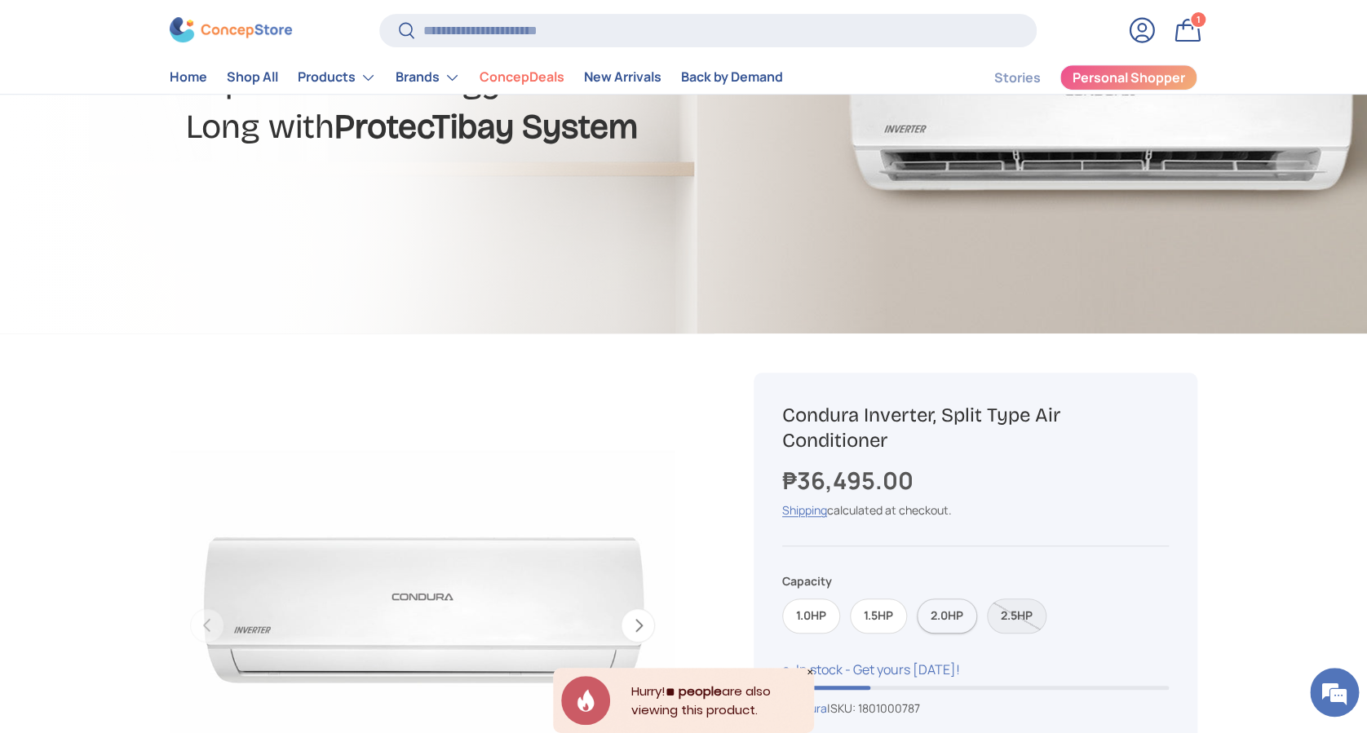
click at [939, 628] on label "2.0HP" at bounding box center [947, 616] width 60 height 35
